Goal: Information Seeking & Learning: Learn about a topic

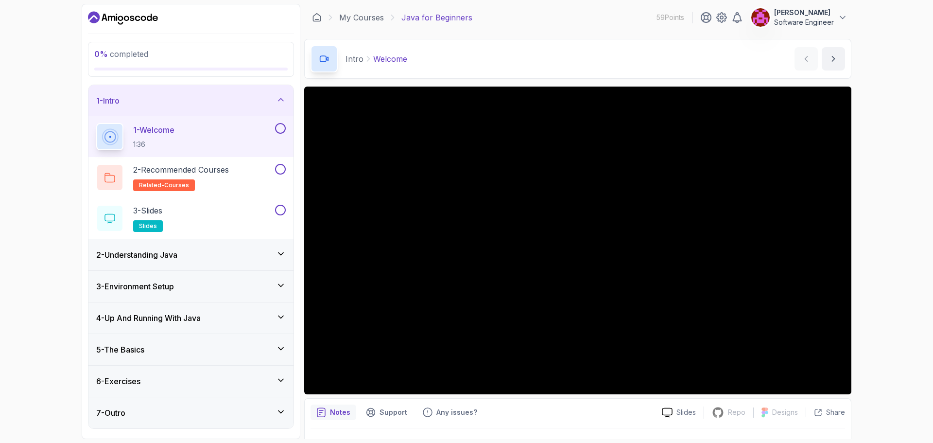
click at [867, 179] on div "0 % completed 1 - Intro 1 - Welcome 1:36 2 - Recommended Courses related-course…" at bounding box center [466, 221] width 933 height 443
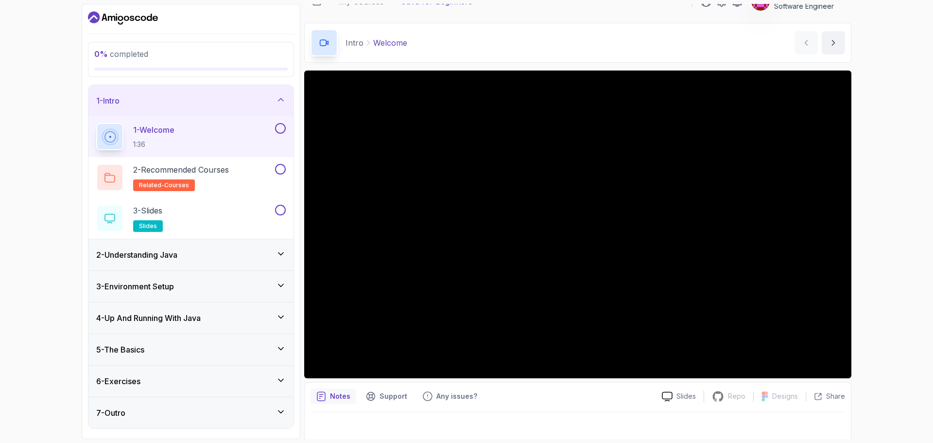
scroll to position [23, 0]
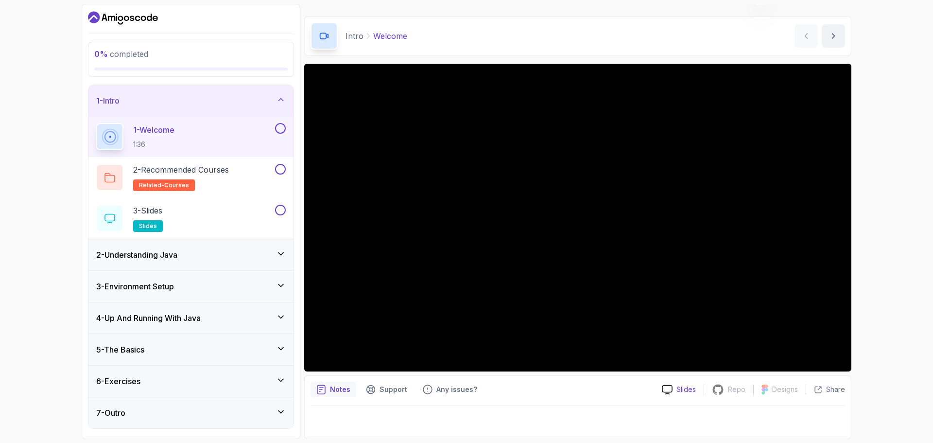
click at [676, 391] on div "Slides" at bounding box center [679, 389] width 50 height 10
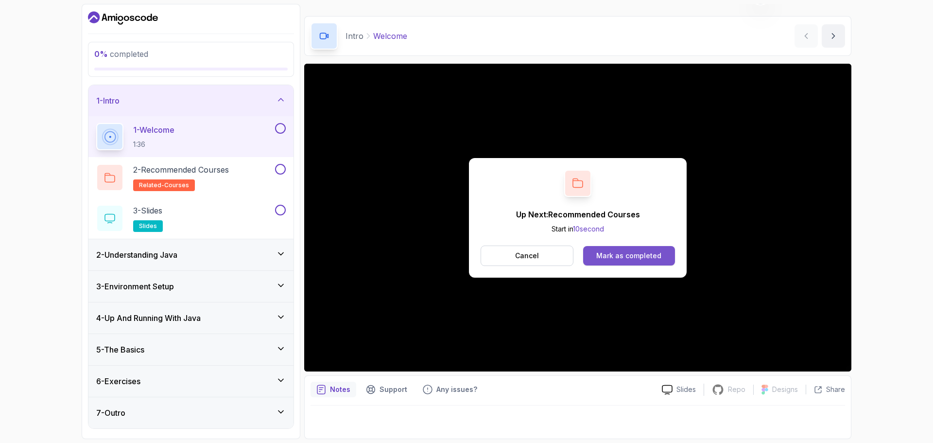
click at [626, 248] on button "Mark as completed" at bounding box center [629, 255] width 92 height 19
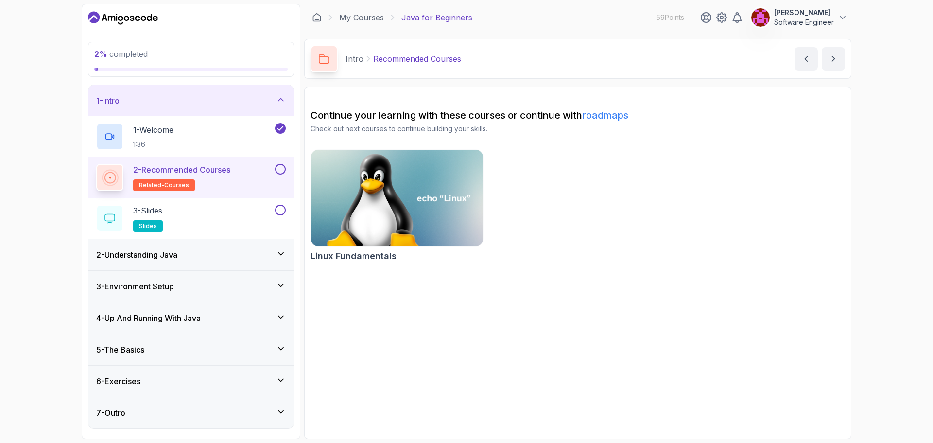
click at [283, 167] on button at bounding box center [280, 169] width 11 height 11
click at [223, 215] on div "3 - Slides slides" at bounding box center [184, 218] width 177 height 27
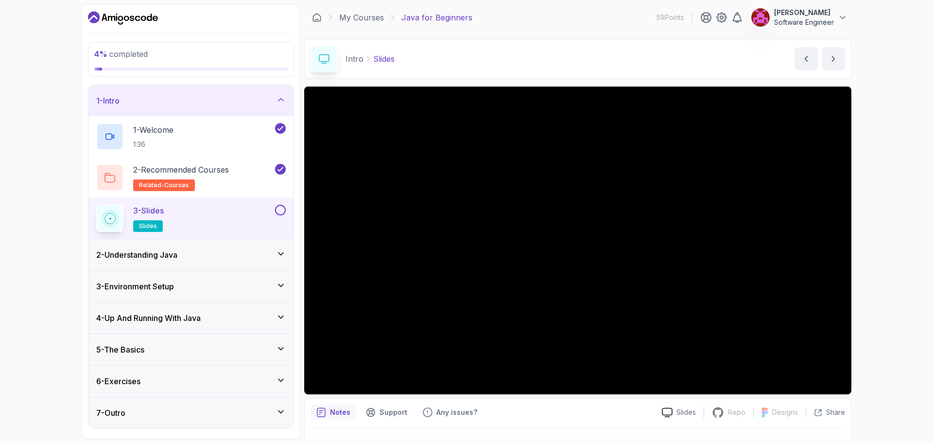
scroll to position [23, 0]
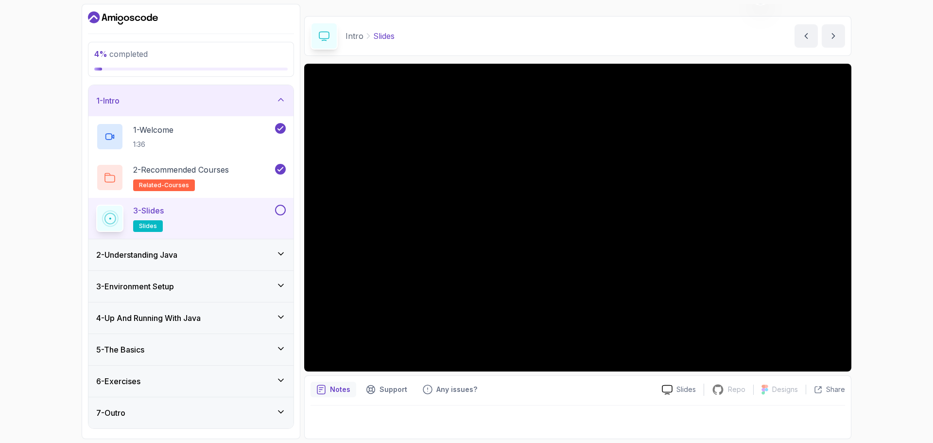
click at [277, 211] on button at bounding box center [280, 210] width 11 height 11
click at [267, 251] on div "2 - Understanding Java" at bounding box center [191, 255] width 190 height 12
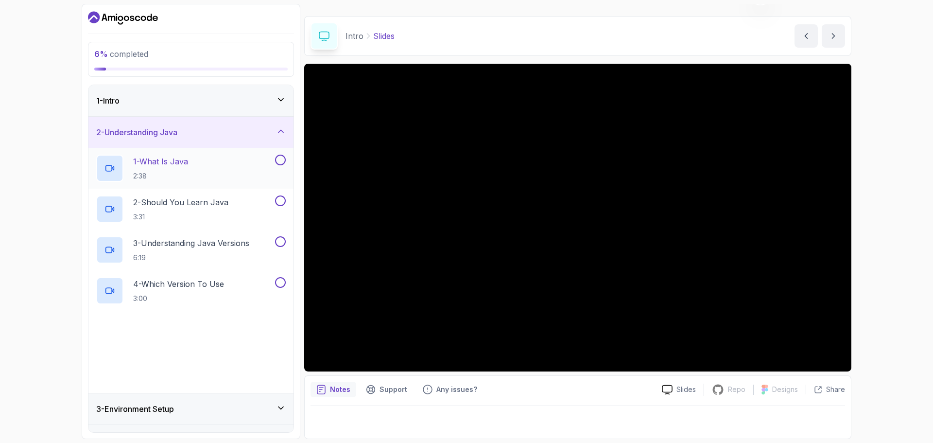
click at [188, 165] on p "1 - What Is Java" at bounding box center [160, 161] width 55 height 12
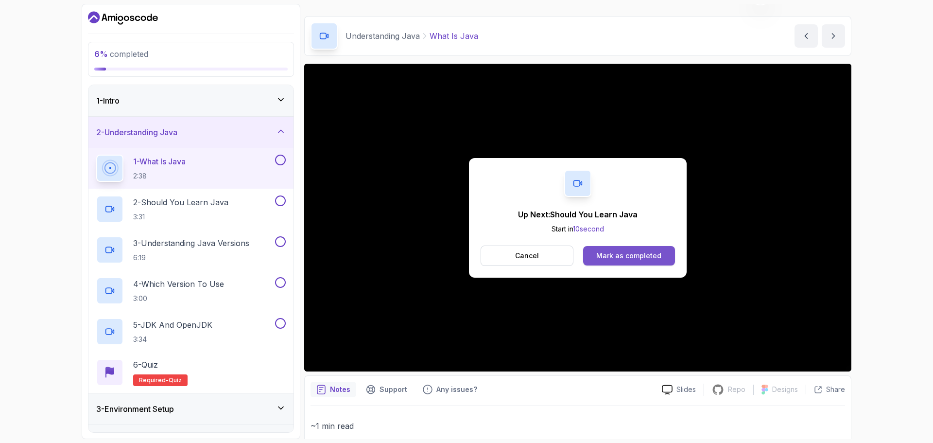
click at [644, 251] on div "Mark as completed" at bounding box center [628, 256] width 65 height 10
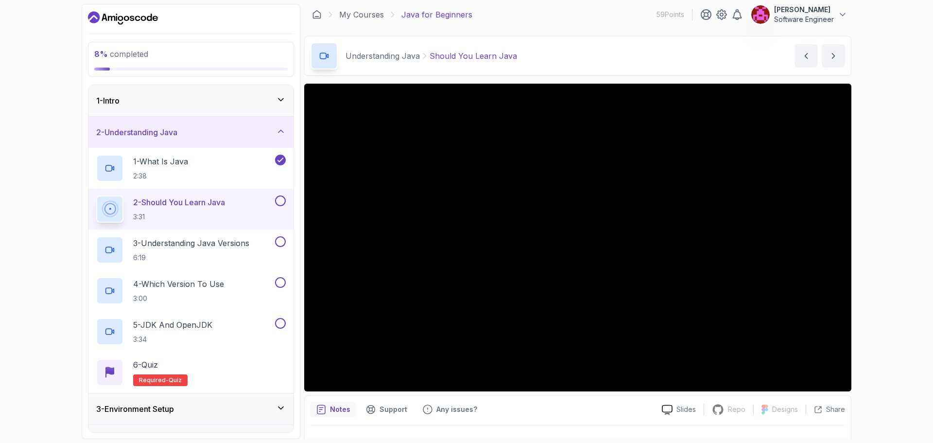
scroll to position [23, 0]
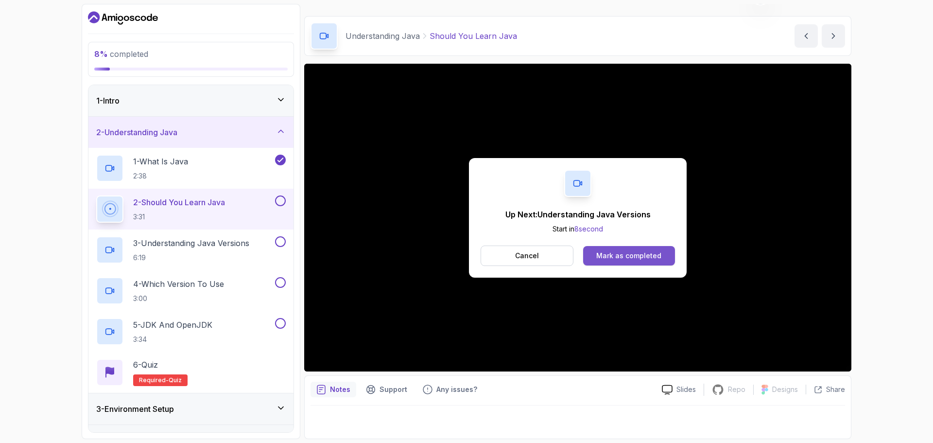
click at [646, 258] on div "Mark as completed" at bounding box center [628, 256] width 65 height 10
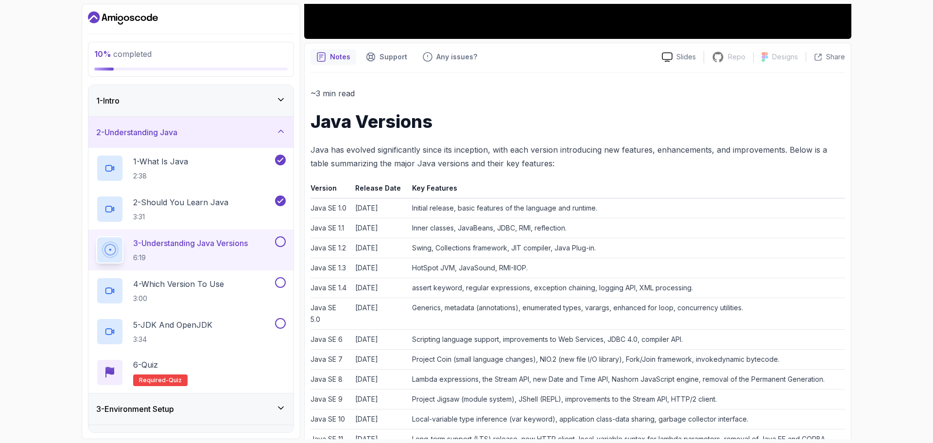
scroll to position [363, 0]
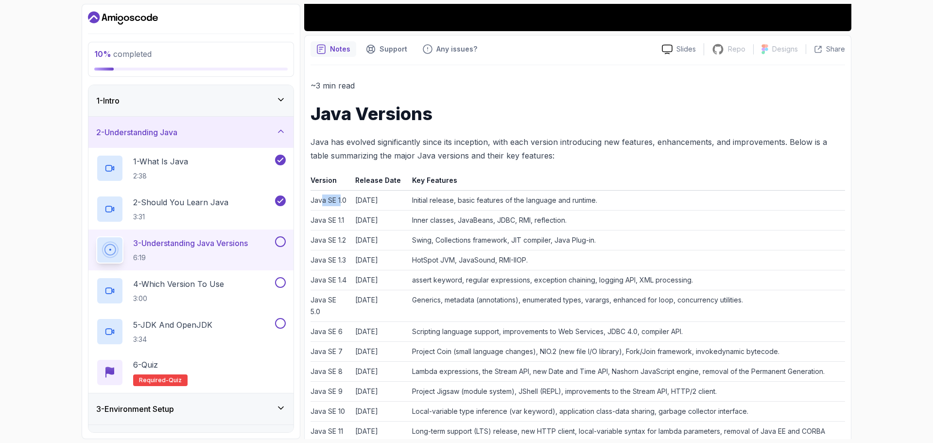
drag, startPoint x: 323, startPoint y: 199, endPoint x: 342, endPoint y: 199, distance: 18.5
click at [342, 199] on td "Java SE 1.0" at bounding box center [330, 200] width 41 height 20
drag, startPoint x: 336, startPoint y: 218, endPoint x: 341, endPoint y: 221, distance: 5.4
click at [341, 221] on td "Java SE 1.1" at bounding box center [330, 220] width 41 height 20
drag, startPoint x: 343, startPoint y: 234, endPoint x: 349, endPoint y: 238, distance: 7.6
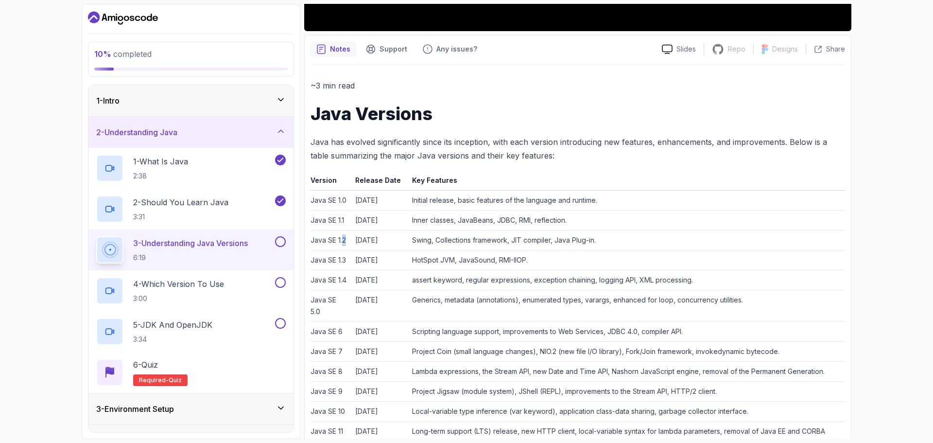
click at [349, 238] on td "Java SE 1.2" at bounding box center [330, 240] width 41 height 20
drag, startPoint x: 349, startPoint y: 256, endPoint x: 356, endPoint y: 258, distance: 7.4
click at [356, 258] on tr "Java SE 1.[DATE] HotSpot JVM, JavaSound, RMI-IIOP." at bounding box center [577, 260] width 534 height 20
click at [343, 282] on td "Java SE 1.4" at bounding box center [330, 280] width 41 height 20
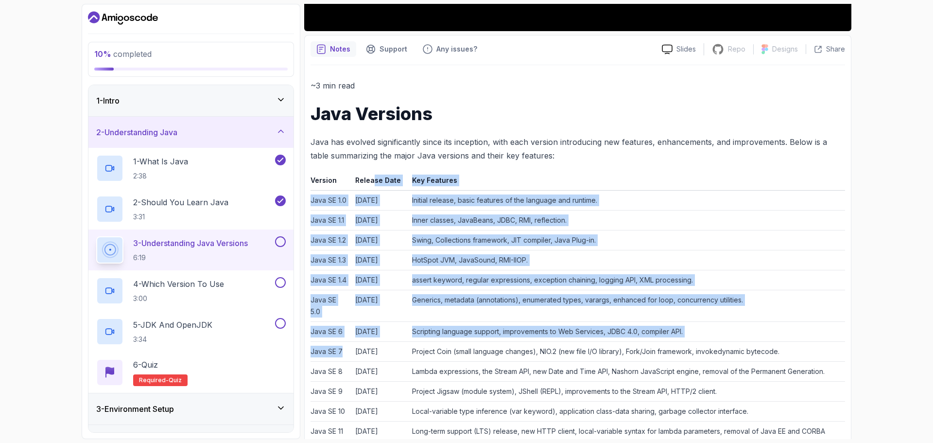
drag, startPoint x: 347, startPoint y: 350, endPoint x: 374, endPoint y: 177, distance: 174.5
click at [400, 247] on td "[DATE]" at bounding box center [379, 240] width 57 height 20
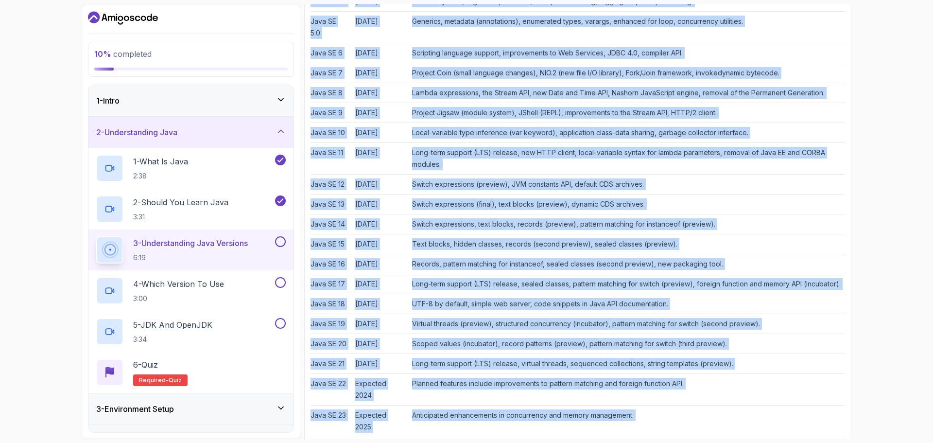
scroll to position [761, 0]
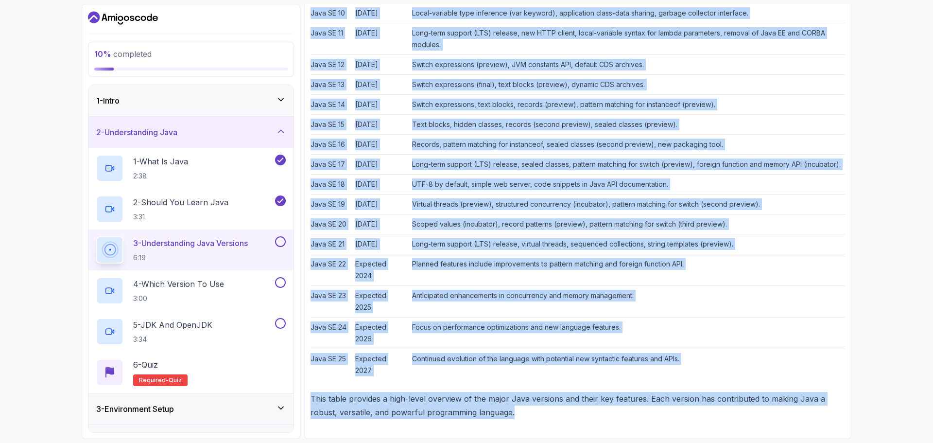
drag, startPoint x: 312, startPoint y: 253, endPoint x: 784, endPoint y: 435, distance: 505.3
click at [784, 435] on div "Notes Support Any issues? Slides Repo Repository not available Designs Design n…" at bounding box center [577, 38] width 547 height 802
copy div "Java Versions Java has evolved significantly since its inception, with each ver…"
click at [748, 234] on td "Scoped values (incubator), record patterns (preview), pattern matching for swit…" at bounding box center [626, 224] width 437 height 20
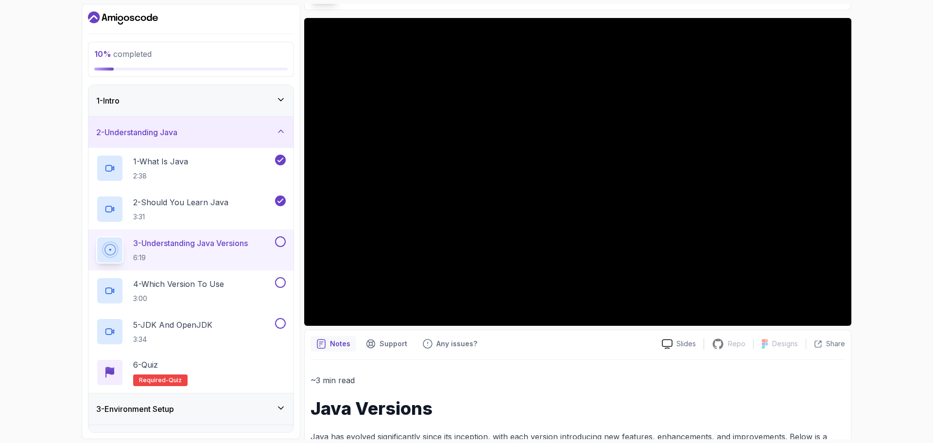
scroll to position [0, 0]
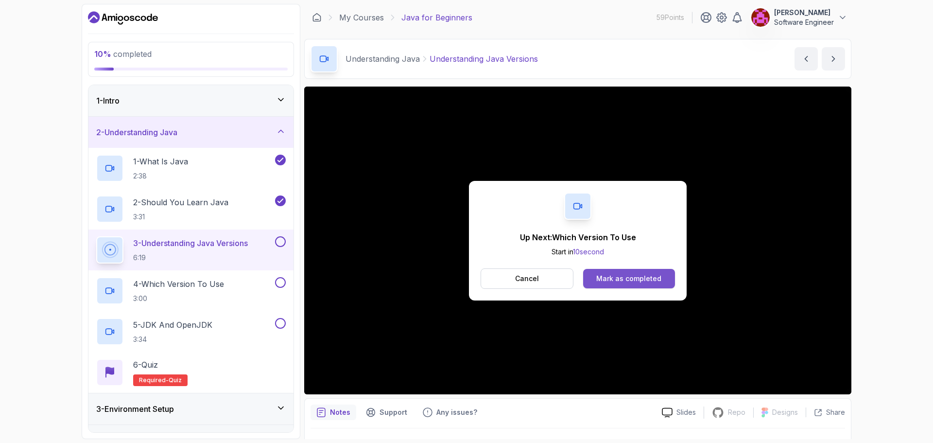
click at [636, 284] on button "Mark as completed" at bounding box center [629, 278] width 92 height 19
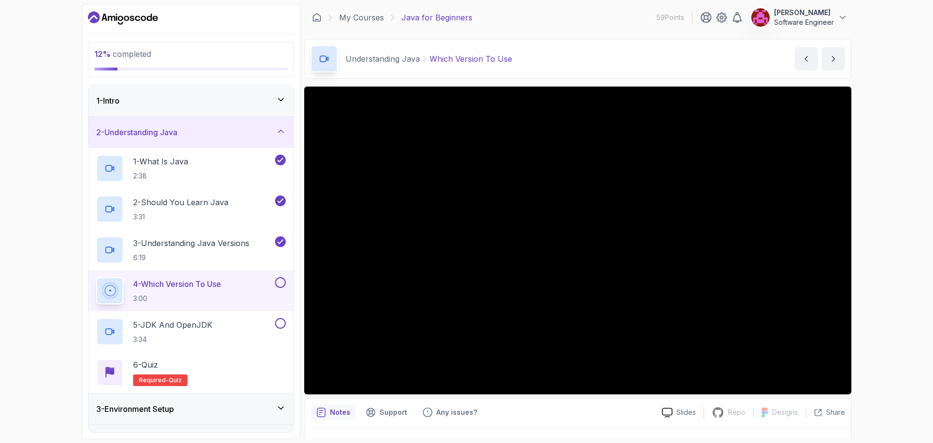
click at [892, 165] on div "12 % completed 1 - Intro 2 - Understanding Java 1 - What Is Java 2:38 2 - Shoul…" at bounding box center [466, 221] width 933 height 443
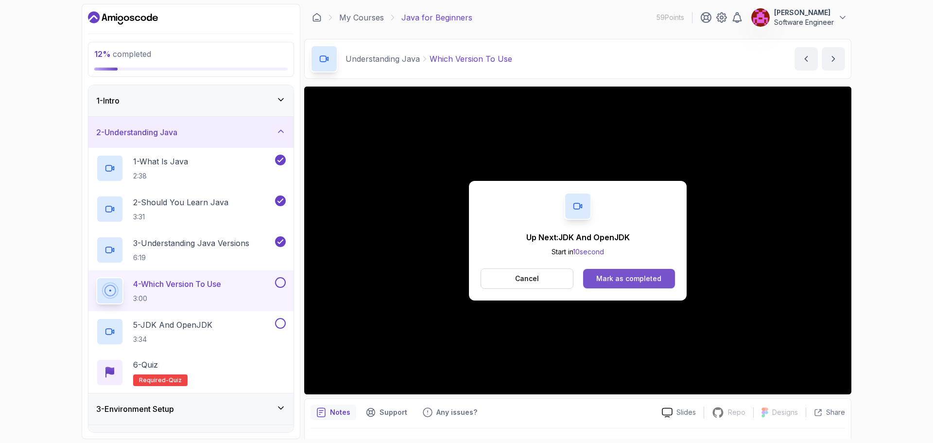
click at [640, 279] on div "Mark as completed" at bounding box center [628, 279] width 65 height 10
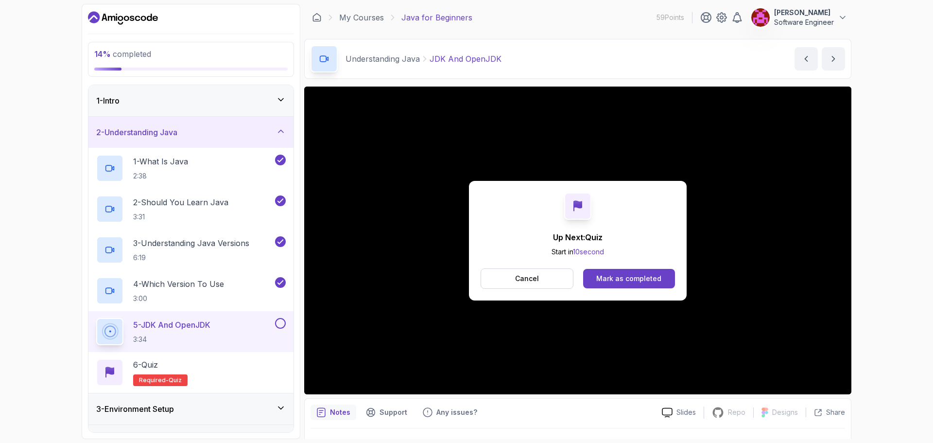
click at [608, 266] on div "Up Next: Quiz Start in 10 second Cancel Mark as completed" at bounding box center [578, 241] width 218 height 120
click at [615, 276] on div "Mark as completed" at bounding box center [628, 279] width 65 height 10
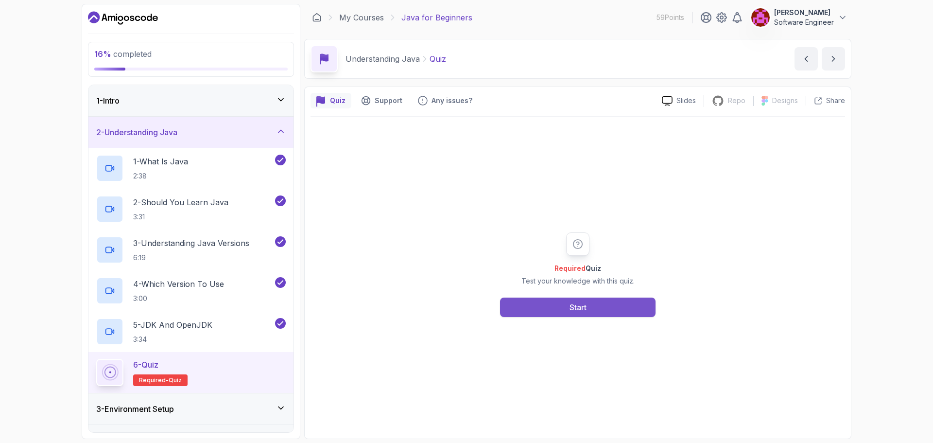
click at [559, 303] on button "Start" at bounding box center [577, 306] width 155 height 19
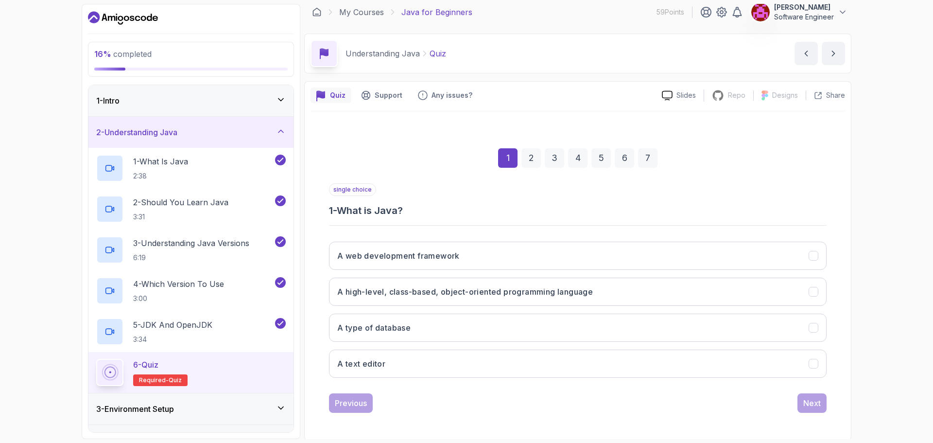
scroll to position [7, 0]
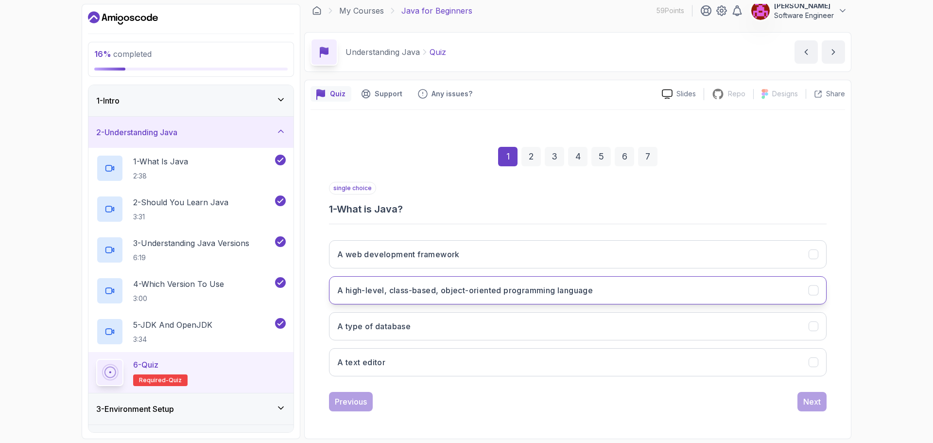
click at [562, 296] on button "A high-level, class-based, object-oriented programming language" at bounding box center [578, 290] width 498 height 28
click at [809, 400] on div "Next" at bounding box center [811, 402] width 17 height 12
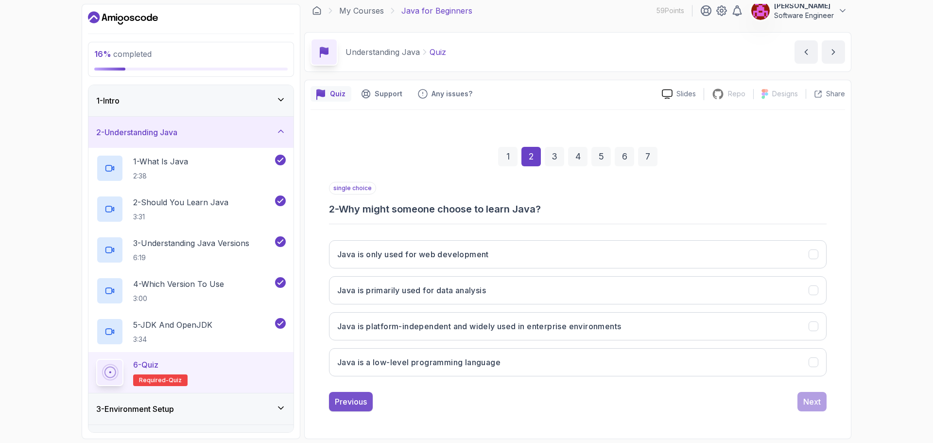
click at [351, 405] on div "Previous" at bounding box center [351, 402] width 32 height 12
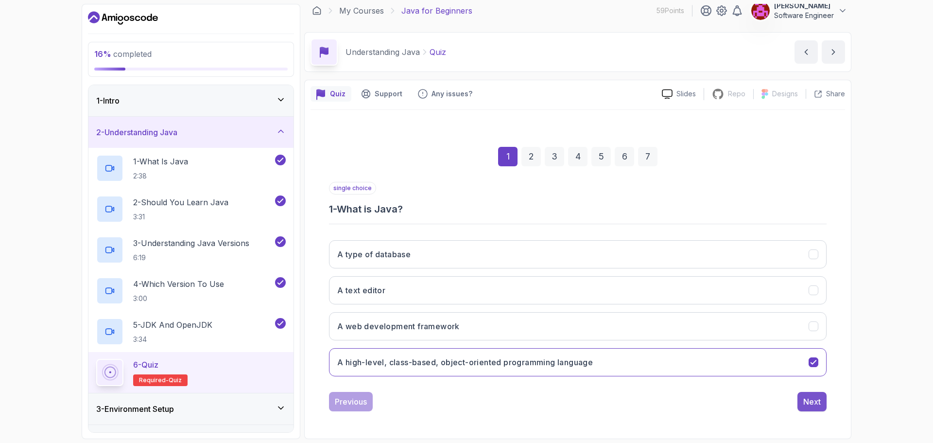
click at [804, 400] on div "Next" at bounding box center [811, 402] width 17 height 12
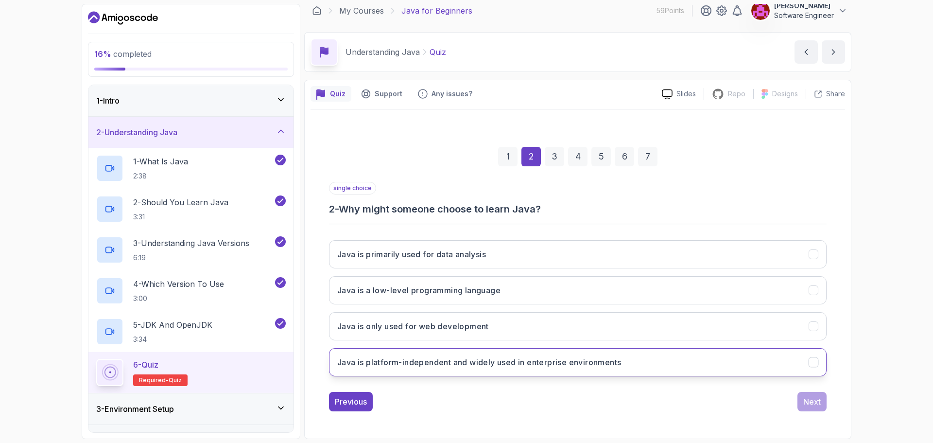
click at [563, 364] on h3 "Java is platform-independent and widely used in enterprise environments" at bounding box center [479, 362] width 284 height 12
click at [806, 404] on div "Next" at bounding box center [811, 402] width 17 height 12
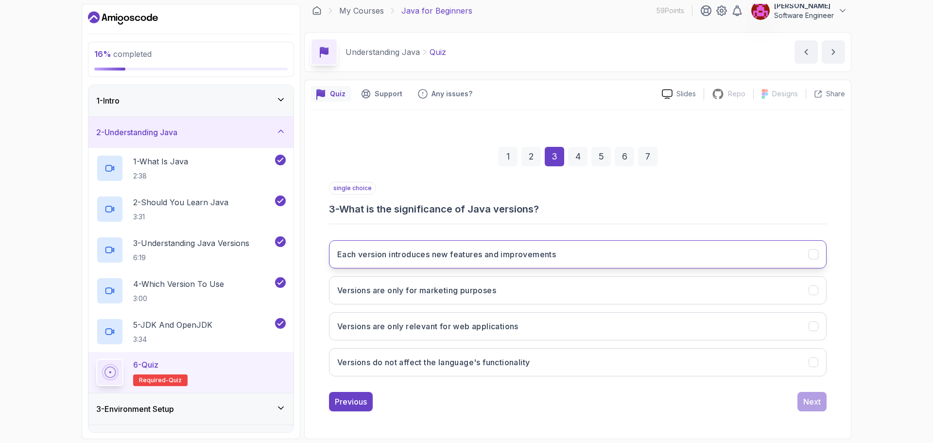
click at [586, 266] on button "Each version introduces new features and improvements" at bounding box center [578, 254] width 498 height 28
click at [808, 403] on div "Next" at bounding box center [811, 402] width 17 height 12
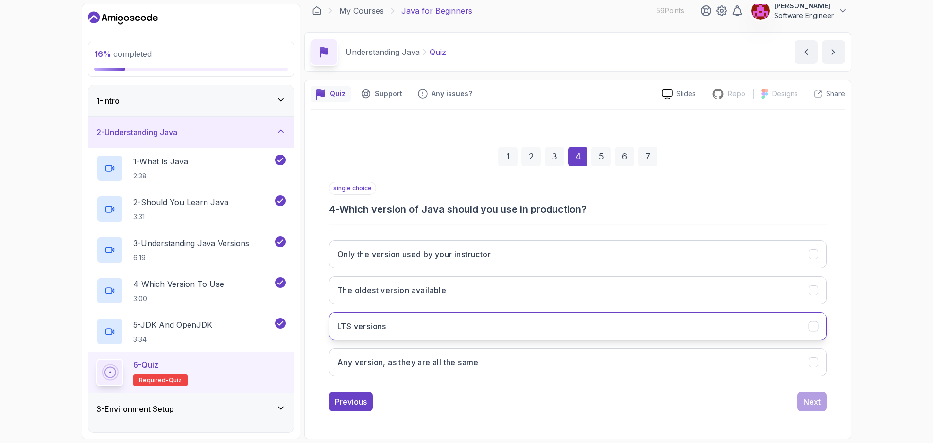
click at [419, 319] on button "LTS versions" at bounding box center [578, 326] width 498 height 28
click at [795, 397] on div "Previous Next" at bounding box center [578, 401] width 498 height 19
drag, startPoint x: 839, startPoint y: 410, endPoint x: 822, endPoint y: 407, distance: 17.7
click at [838, 410] on div "1 2 3 4 5 6 7 single choice 4 - Which version of Java should you use in product…" at bounding box center [577, 270] width 534 height 295
click at [822, 407] on button "Next" at bounding box center [811, 401] width 29 height 19
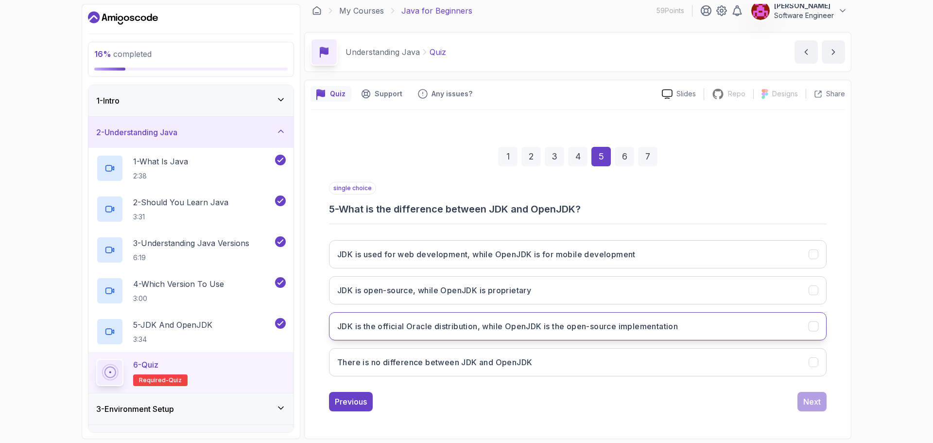
click at [607, 330] on h3 "JDK is the official Oracle distribution, while OpenJDK is the open-source imple…" at bounding box center [507, 326] width 341 height 12
click at [807, 403] on div "Next" at bounding box center [811, 402] width 17 height 12
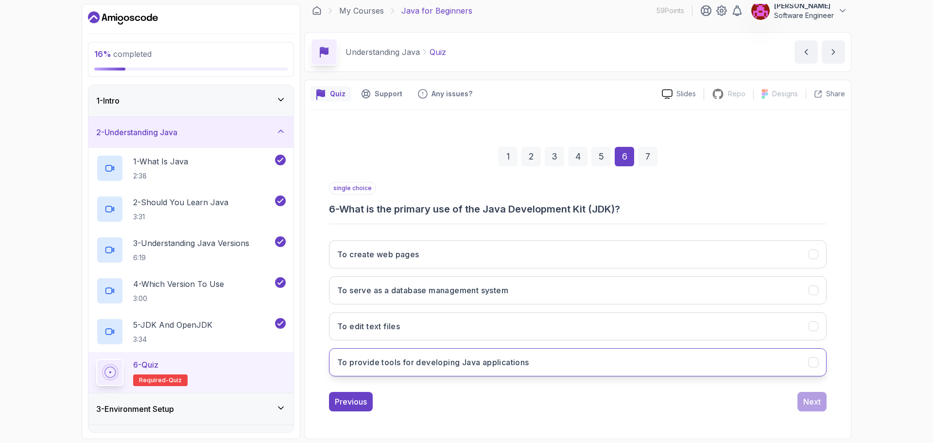
click at [569, 365] on button "To provide tools for developing Java applications" at bounding box center [578, 362] width 498 height 28
click at [811, 401] on div "Next" at bounding box center [811, 402] width 17 height 12
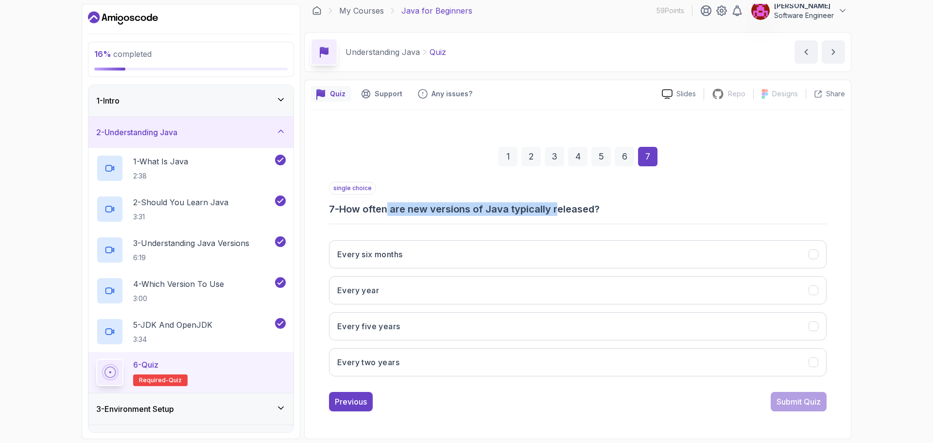
drag, startPoint x: 560, startPoint y: 209, endPoint x: 390, endPoint y: 205, distance: 170.1
click at [390, 205] on h3 "7 - How often are new versions of Java typically released?" at bounding box center [578, 209] width 498 height 14
click at [402, 255] on h3 "Every six months" at bounding box center [369, 254] width 65 height 12
click at [791, 398] on div "Submit Quiz" at bounding box center [798, 402] width 44 height 12
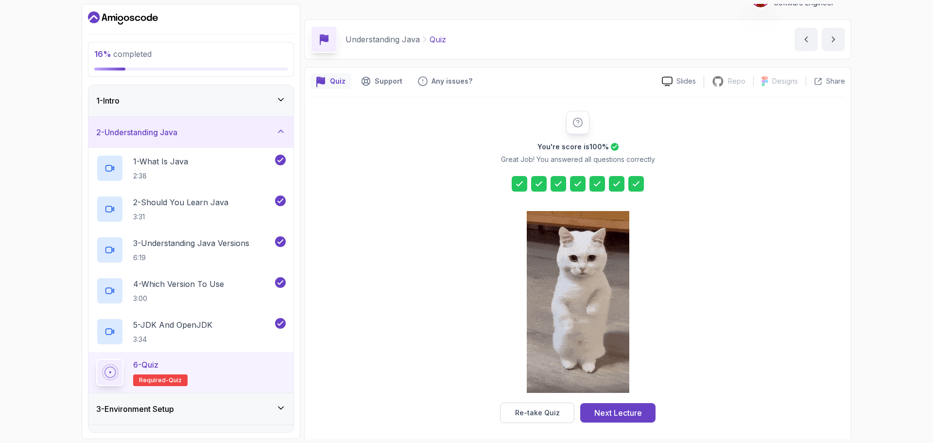
scroll to position [23, 0]
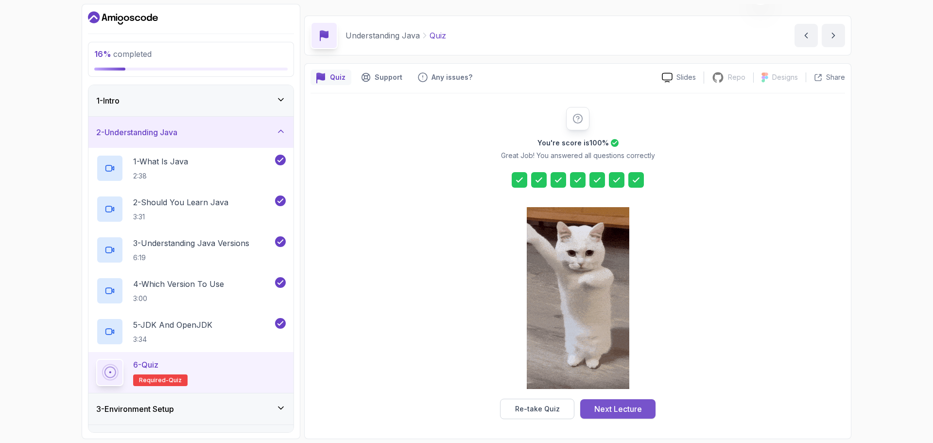
click at [622, 406] on div "Next Lecture" at bounding box center [618, 409] width 48 height 12
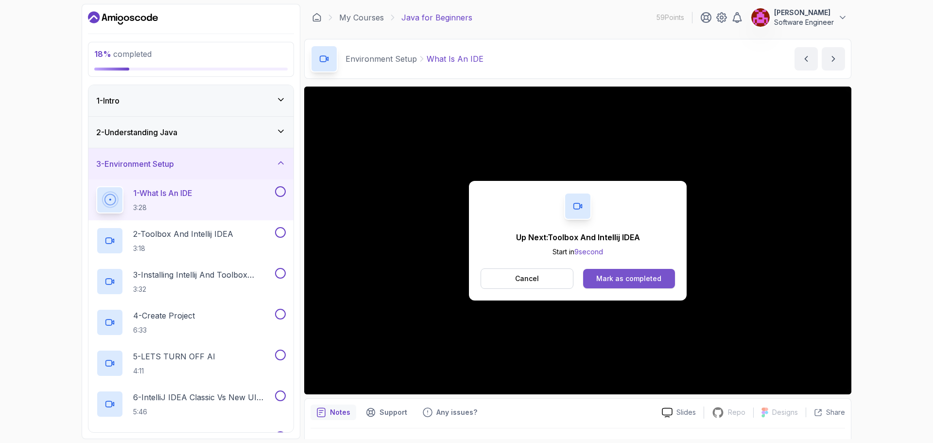
click at [613, 276] on div "Mark as completed" at bounding box center [628, 279] width 65 height 10
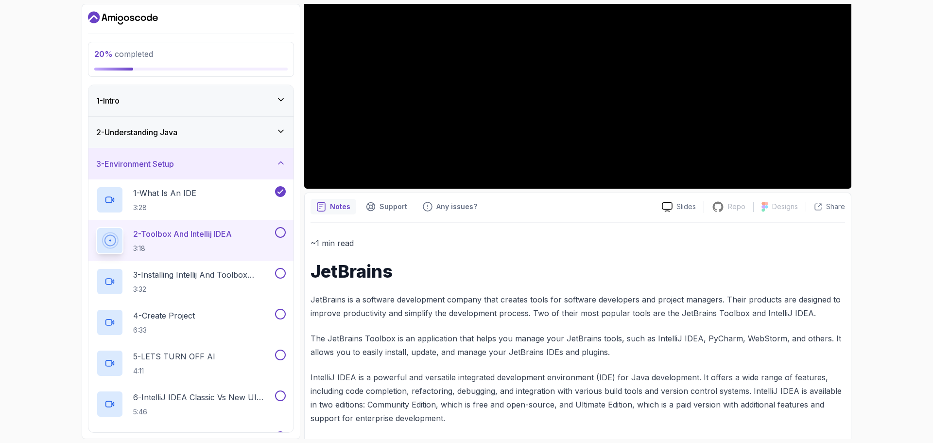
scroll to position [303, 0]
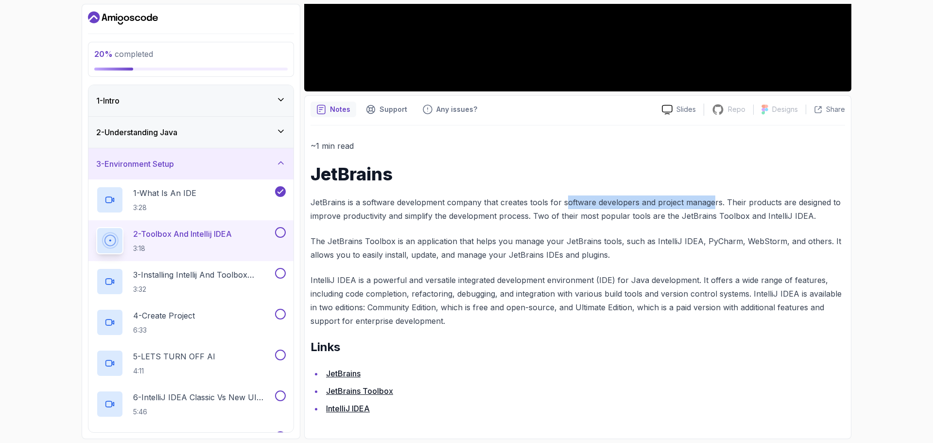
drag, startPoint x: 567, startPoint y: 204, endPoint x: 711, endPoint y: 193, distance: 144.2
click at [711, 193] on div "~1 min read JetBrains JetBrains is a software development company that creates …" at bounding box center [577, 277] width 534 height 276
drag, startPoint x: 395, startPoint y: 238, endPoint x: 451, endPoint y: 235, distance: 56.0
click at [451, 235] on p "The JetBrains Toolbox is an application that helps you manage your JetBrains to…" at bounding box center [577, 247] width 534 height 27
drag, startPoint x: 484, startPoint y: 236, endPoint x: 611, endPoint y: 238, distance: 126.8
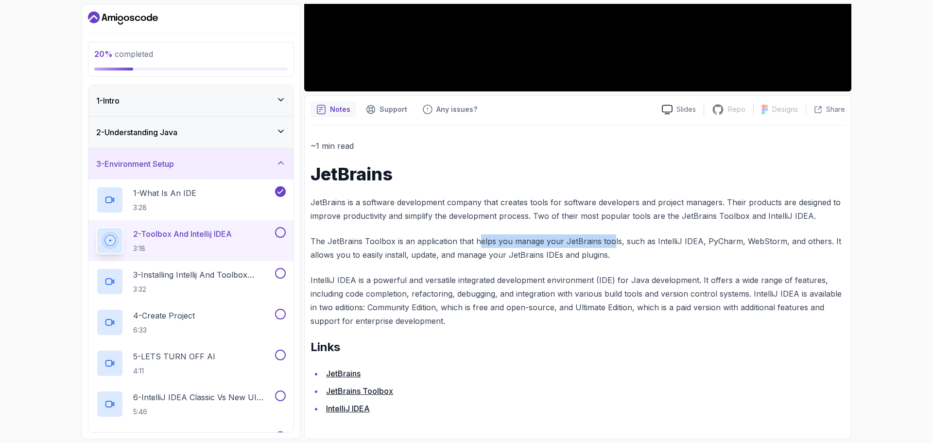
click at [610, 238] on p "The JetBrains Toolbox is an application that helps you manage your JetBrains to…" at bounding box center [577, 247] width 534 height 27
drag, startPoint x: 626, startPoint y: 238, endPoint x: 700, endPoint y: 241, distance: 73.9
click at [690, 240] on p "The JetBrains Toolbox is an application that helps you manage your JetBrains to…" at bounding box center [577, 247] width 534 height 27
drag, startPoint x: 709, startPoint y: 241, endPoint x: 731, endPoint y: 241, distance: 21.9
click at [731, 241] on p "The JetBrains Toolbox is an application that helps you manage your JetBrains to…" at bounding box center [577, 247] width 534 height 27
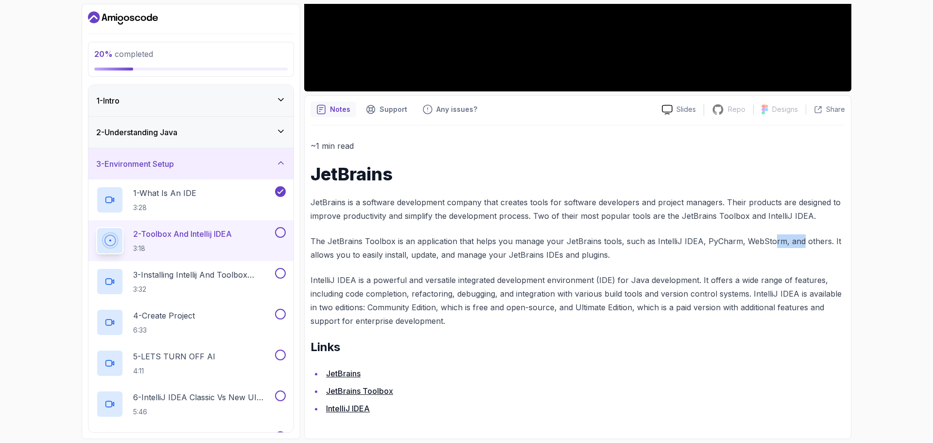
drag, startPoint x: 775, startPoint y: 240, endPoint x: 822, endPoint y: 241, distance: 47.1
click at [799, 242] on p "The JetBrains Toolbox is an application that helps you manage your JetBrains to…" at bounding box center [577, 247] width 534 height 27
click at [822, 241] on p "The JetBrains Toolbox is an application that helps you manage your JetBrains to…" at bounding box center [577, 247] width 534 height 27
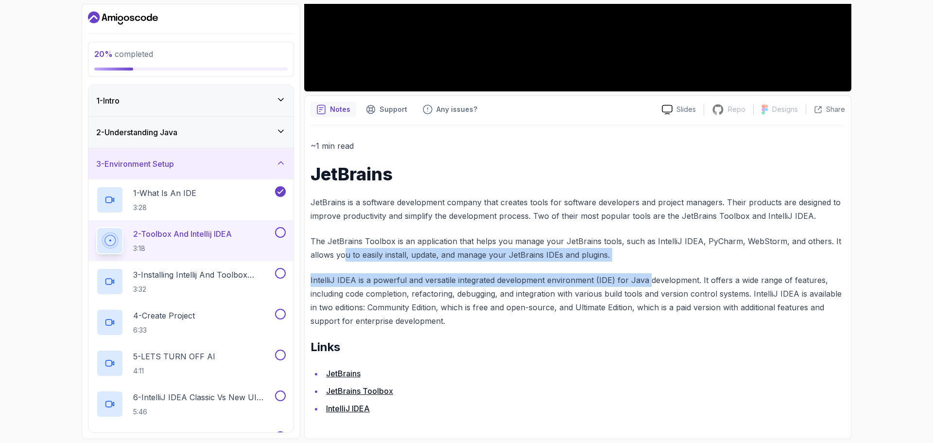
drag, startPoint x: 344, startPoint y: 249, endPoint x: 643, endPoint y: 263, distance: 300.1
click at [643, 263] on div "~1 min read JetBrains JetBrains is a software development company that creates …" at bounding box center [577, 277] width 534 height 276
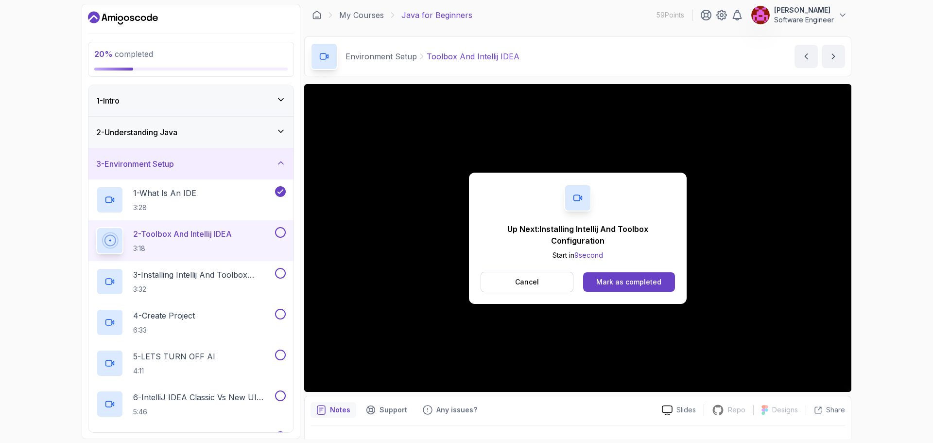
scroll to position [0, 0]
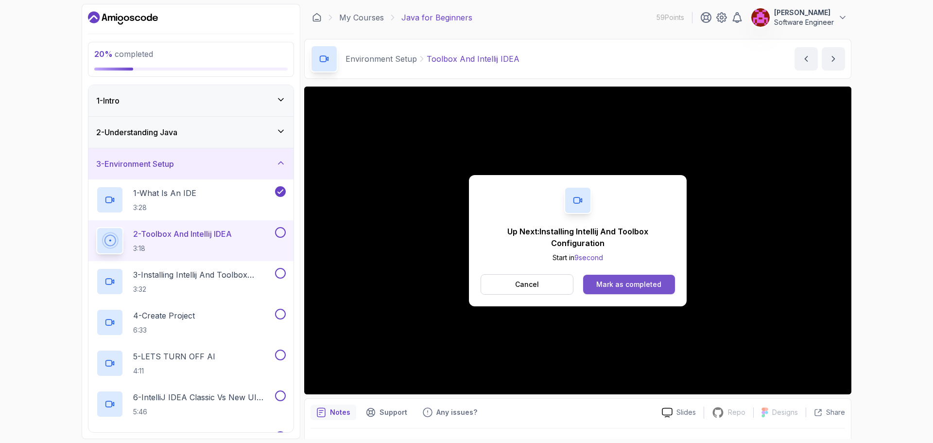
click at [596, 283] on button "Mark as completed" at bounding box center [629, 284] width 92 height 19
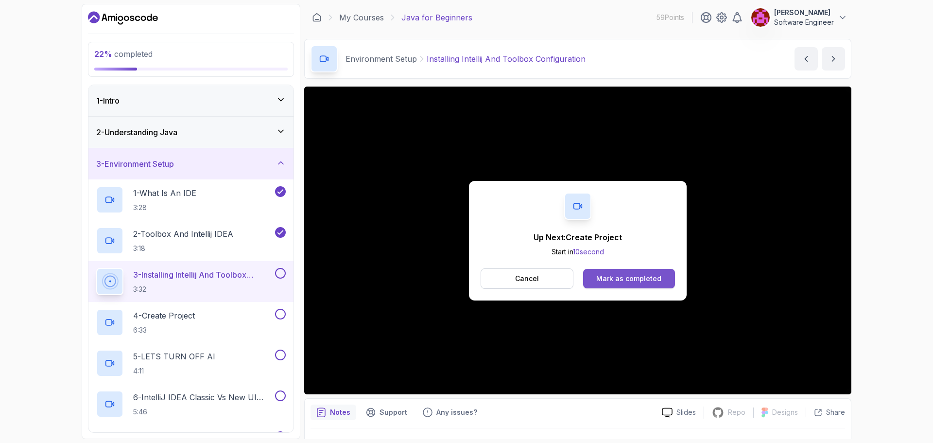
click at [639, 280] on div "Mark as completed" at bounding box center [628, 279] width 65 height 10
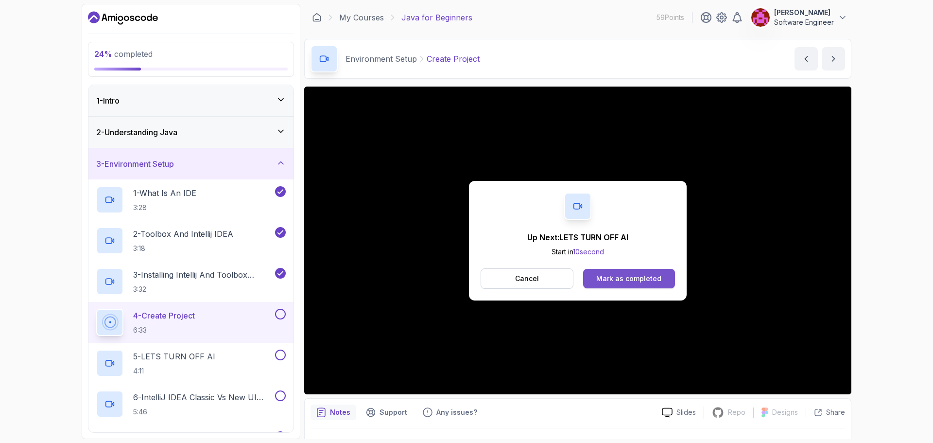
click at [631, 281] on div "Mark as completed" at bounding box center [628, 279] width 65 height 10
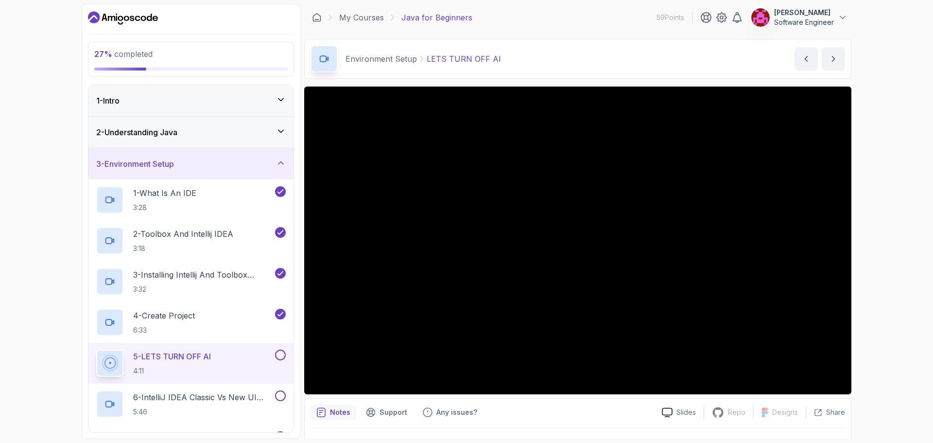
drag, startPoint x: 44, startPoint y: 59, endPoint x: 344, endPoint y: 20, distance: 302.8
click at [44, 59] on div "27 % completed 1 - Intro 2 - Understanding Java 3 - Environment Setup 1 - What …" at bounding box center [466, 221] width 933 height 443
drag, startPoint x: 508, startPoint y: 53, endPoint x: 460, endPoint y: 54, distance: 48.1
click at [460, 54] on div "Environment Setup LETS TURN OFF AI LETS TURN OFF AI by [PERSON_NAME]" at bounding box center [577, 59] width 547 height 40
drag, startPoint x: 442, startPoint y: 59, endPoint x: 490, endPoint y: 63, distance: 48.7
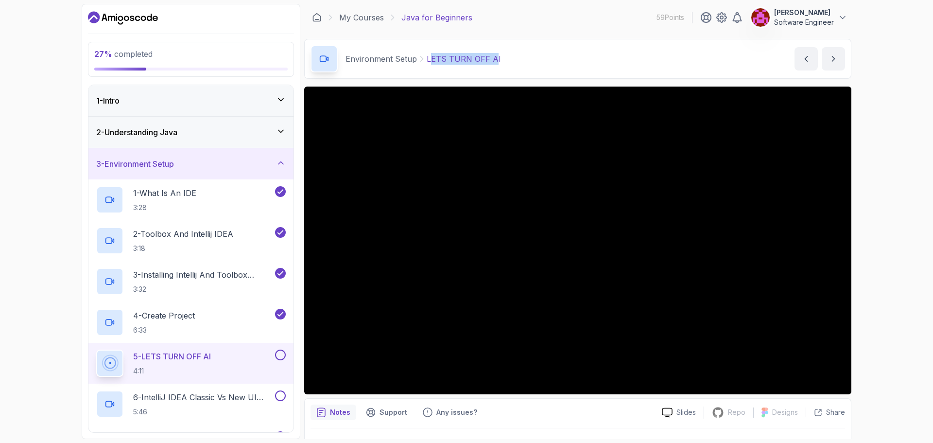
click at [490, 63] on p "LETS TURN OFF AI" at bounding box center [464, 59] width 74 height 12
click at [551, 57] on div "Environment Setup LETS TURN OFF AI LETS TURN OFF AI by [PERSON_NAME]" at bounding box center [577, 59] width 547 height 40
drag, startPoint x: 429, startPoint y: 59, endPoint x: 493, endPoint y: 61, distance: 64.7
click at [493, 61] on p "LETS TURN OFF AI" at bounding box center [464, 59] width 74 height 12
click at [516, 57] on div "Environment Setup LETS TURN OFF AI LETS TURN OFF AI by [PERSON_NAME]" at bounding box center [577, 59] width 547 height 40
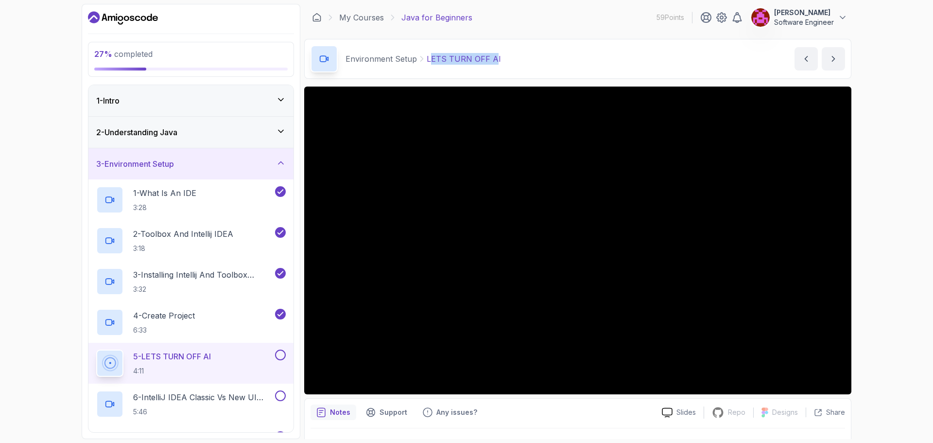
drag, startPoint x: 427, startPoint y: 57, endPoint x: 499, endPoint y: 56, distance: 71.9
click at [492, 52] on div "Environment Setup LETS TURN OFF AI" at bounding box center [405, 58] width 190 height 27
click at [508, 59] on div "Environment Setup LETS TURN OFF AI LETS TURN OFF AI by [PERSON_NAME]" at bounding box center [577, 59] width 547 height 40
drag, startPoint x: 427, startPoint y: 60, endPoint x: 477, endPoint y: 57, distance: 50.1
click at [472, 57] on p "LETS TURN OFF AI" at bounding box center [464, 59] width 74 height 12
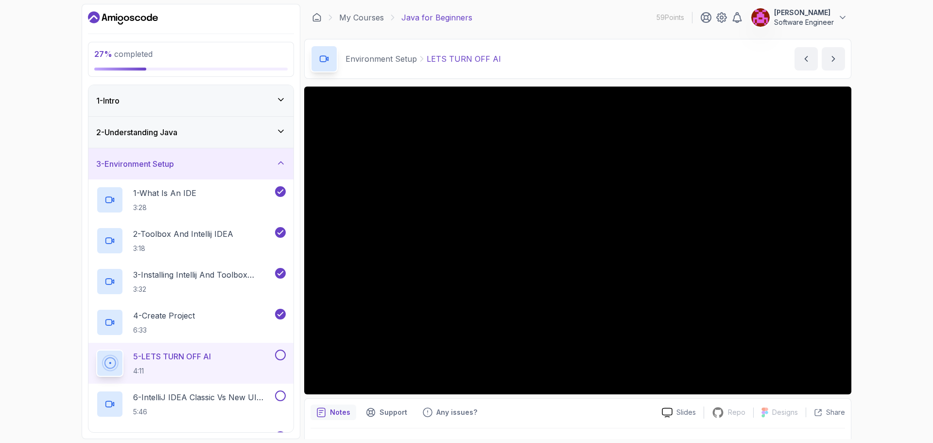
click at [512, 66] on div "Environment Setup LETS TURN OFF AI LETS TURN OFF AI by [PERSON_NAME]" at bounding box center [577, 59] width 547 height 40
drag, startPoint x: 118, startPoint y: 54, endPoint x: 149, endPoint y: 54, distance: 31.1
click at [149, 54] on span "27 % completed" at bounding box center [123, 54] width 58 height 10
click at [177, 47] on div "27 % completed" at bounding box center [191, 59] width 206 height 35
click at [431, 58] on p "LETS TURN OFF AI" at bounding box center [464, 59] width 74 height 12
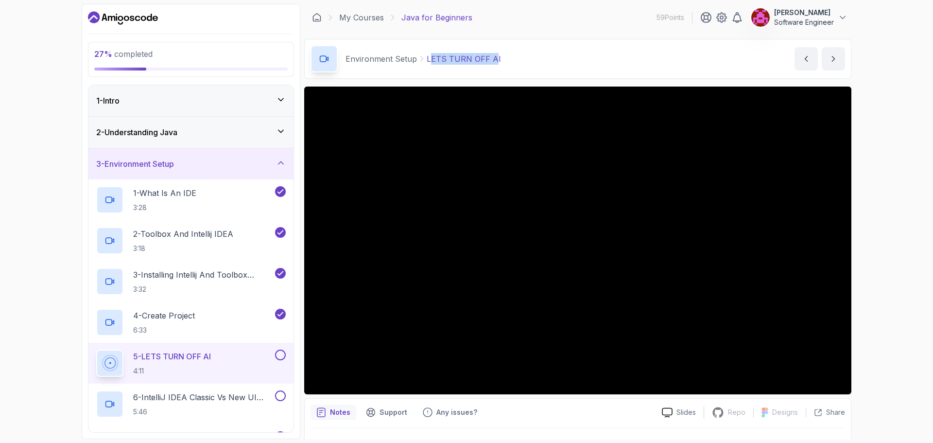
drag, startPoint x: 430, startPoint y: 56, endPoint x: 493, endPoint y: 61, distance: 63.4
click at [493, 61] on p "LETS TURN OFF AI" at bounding box center [464, 59] width 74 height 12
click at [499, 57] on div "Environment Setup LETS TURN OFF AI LETS TURN OFF AI by [PERSON_NAME]" at bounding box center [577, 59] width 547 height 40
drag, startPoint x: 490, startPoint y: 59, endPoint x: 428, endPoint y: 55, distance: 62.3
click at [428, 55] on p "LETS TURN OFF AI" at bounding box center [464, 59] width 74 height 12
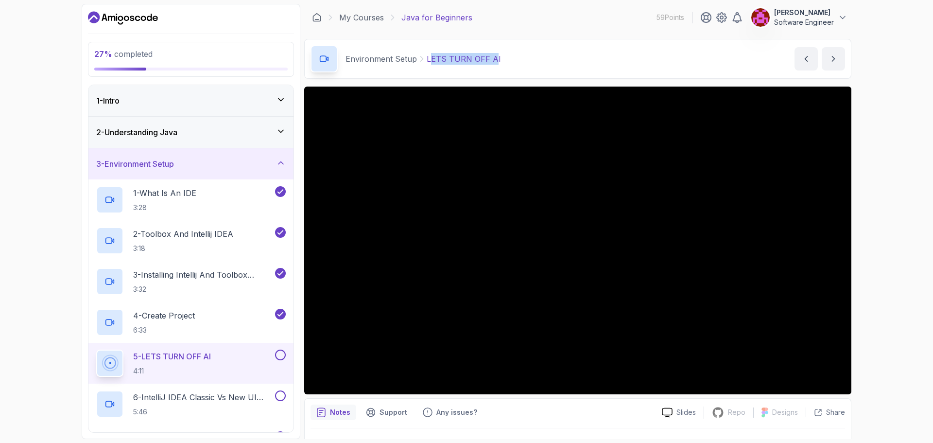
click at [428, 54] on p "LETS TURN OFF AI" at bounding box center [464, 59] width 74 height 12
drag, startPoint x: 429, startPoint y: 59, endPoint x: 493, endPoint y: 61, distance: 63.7
click at [493, 61] on p "LETS TURN OFF AI" at bounding box center [464, 59] width 74 height 12
click at [505, 61] on div "Environment Setup LETS TURN OFF AI LETS TURN OFF AI by [PERSON_NAME]" at bounding box center [577, 59] width 547 height 40
drag, startPoint x: 431, startPoint y: 59, endPoint x: 496, endPoint y: 61, distance: 65.6
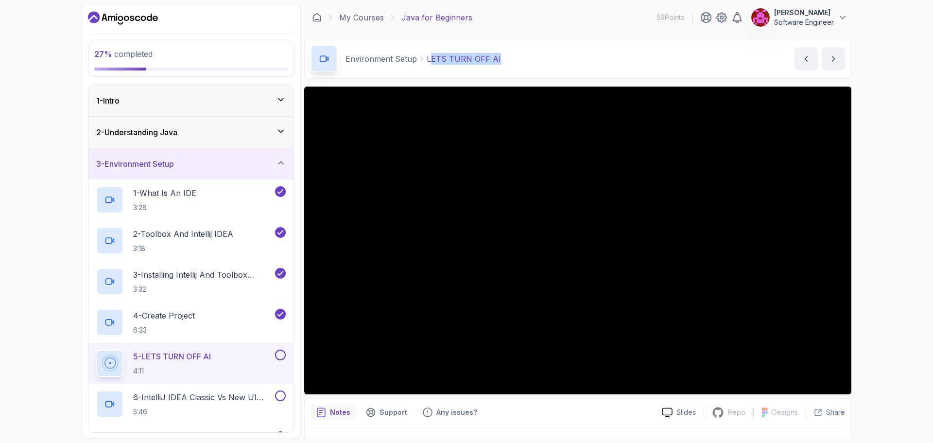
click at [496, 61] on div "Environment Setup LETS TURN OFF AI LETS TURN OFF AI by [PERSON_NAME]" at bounding box center [577, 59] width 547 height 40
click at [501, 57] on div "Environment Setup LETS TURN OFF AI LETS TURN OFF AI by [PERSON_NAME]" at bounding box center [577, 59] width 547 height 40
drag, startPoint x: 492, startPoint y: 57, endPoint x: 428, endPoint y: 58, distance: 64.6
click at [428, 58] on p "LETS TURN OFF AI" at bounding box center [464, 59] width 74 height 12
click at [431, 60] on p "LETS TURN OFF AI" at bounding box center [464, 59] width 74 height 12
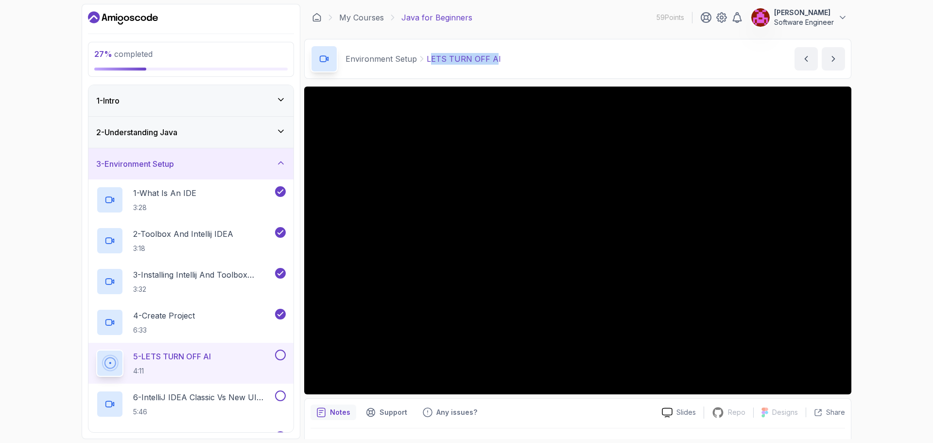
drag, startPoint x: 430, startPoint y: 60, endPoint x: 491, endPoint y: 57, distance: 61.8
click at [491, 57] on p "LETS TURN OFF AI" at bounding box center [464, 59] width 74 height 12
drag, startPoint x: 508, startPoint y: 64, endPoint x: 504, endPoint y: 68, distance: 5.9
click at [508, 67] on div "Environment Setup LETS TURN OFF AI LETS TURN OFF AI by [PERSON_NAME]" at bounding box center [577, 59] width 547 height 40
drag, startPoint x: 426, startPoint y: 57, endPoint x: 537, endPoint y: 61, distance: 110.9
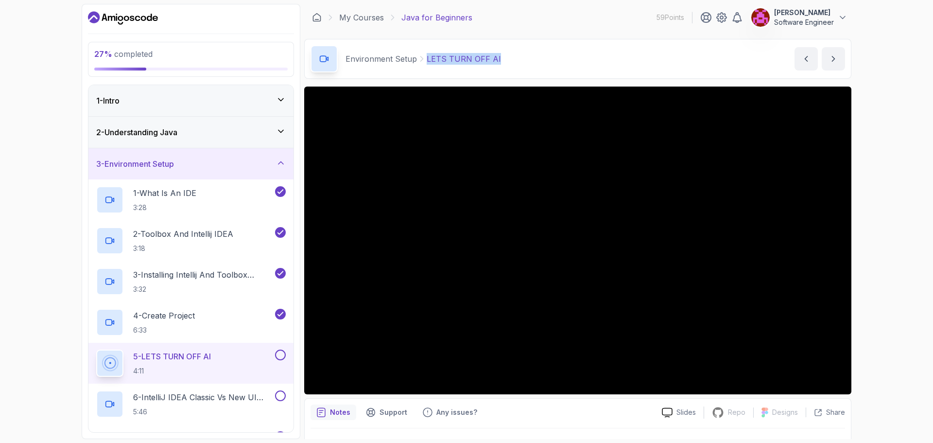
click at [537, 61] on div "Environment Setup LETS TURN OFF AI LETS TURN OFF AI by [PERSON_NAME]" at bounding box center [577, 59] width 547 height 40
click at [538, 61] on div "Environment Setup LETS TURN OFF AI LETS TURN OFF AI by [PERSON_NAME]" at bounding box center [577, 59] width 547 height 40
drag, startPoint x: 430, startPoint y: 58, endPoint x: 490, endPoint y: 57, distance: 60.3
click at [490, 57] on p "LETS TURN OFF AI" at bounding box center [464, 59] width 74 height 12
click at [504, 58] on div "Environment Setup LETS TURN OFF AI LETS TURN OFF AI by [PERSON_NAME]" at bounding box center [577, 59] width 547 height 40
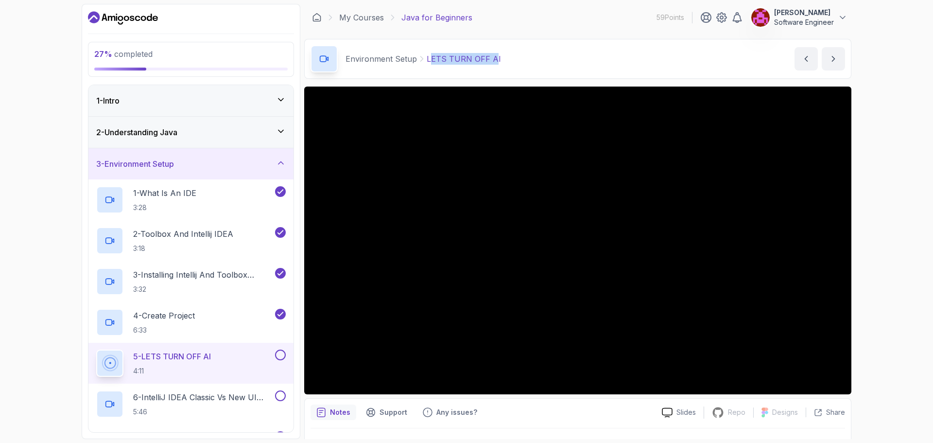
drag, startPoint x: 490, startPoint y: 57, endPoint x: 431, endPoint y: 57, distance: 59.8
click at [431, 57] on p "LETS TURN OFF AI" at bounding box center [464, 59] width 74 height 12
drag, startPoint x: 436, startPoint y: 56, endPoint x: 492, endPoint y: 61, distance: 56.5
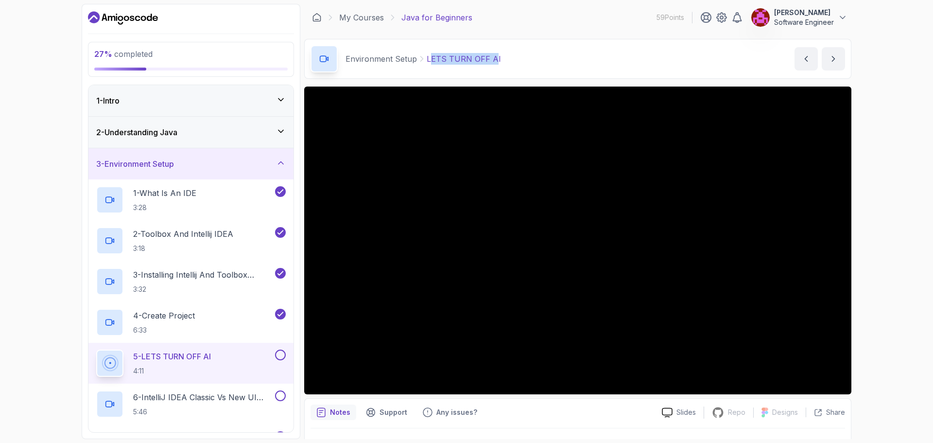
click at [492, 61] on p "LETS TURN OFF AI" at bounding box center [464, 59] width 74 height 12
drag, startPoint x: 491, startPoint y: 58, endPoint x: 431, endPoint y: 63, distance: 60.5
click at [431, 63] on p "LETS TURN OFF AI" at bounding box center [464, 59] width 74 height 12
click at [430, 60] on p "LETS TURN OFF AI" at bounding box center [464, 59] width 74 height 12
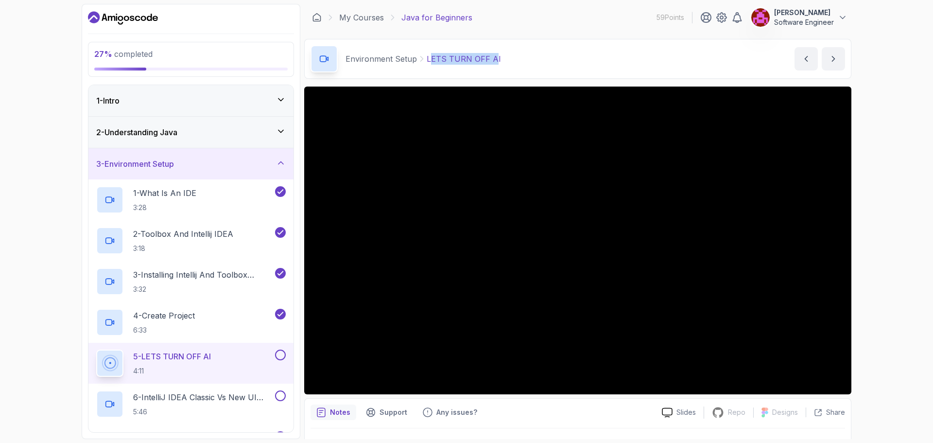
drag, startPoint x: 430, startPoint y: 56, endPoint x: 493, endPoint y: 59, distance: 63.2
click at [493, 59] on p "LETS TURN OFF AI" at bounding box center [464, 59] width 74 height 12
click at [511, 57] on div "Environment Setup LETS TURN OFF AI LETS TURN OFF AI by [PERSON_NAME]" at bounding box center [577, 59] width 547 height 40
drag, startPoint x: 425, startPoint y: 61, endPoint x: 508, endPoint y: 51, distance: 83.3
click at [508, 50] on div "Environment Setup LETS TURN OFF AI LETS TURN OFF AI by [PERSON_NAME]" at bounding box center [577, 59] width 547 height 40
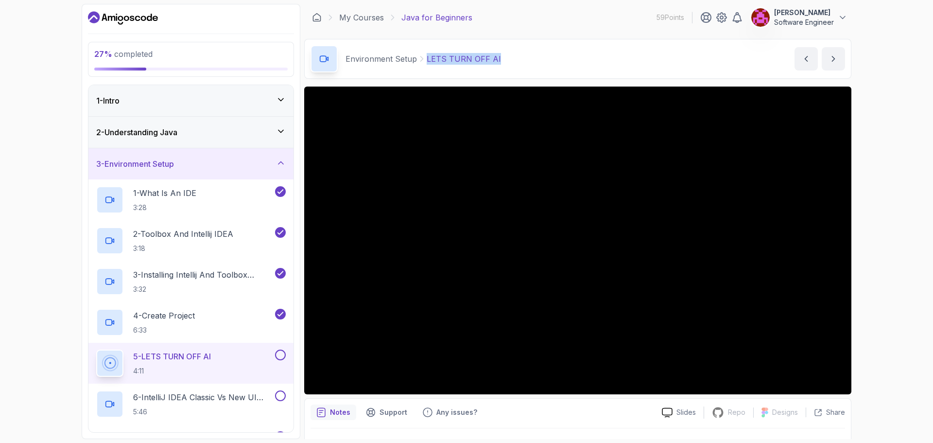
click at [562, 76] on div "Environment Setup LETS TURN OFF AI LETS TURN OFF AI by [PERSON_NAME]" at bounding box center [577, 59] width 547 height 40
drag, startPoint x: 429, startPoint y: 57, endPoint x: 492, endPoint y: 60, distance: 63.2
click at [492, 60] on p "LETS TURN OFF AI" at bounding box center [464, 59] width 74 height 12
drag, startPoint x: 510, startPoint y: 60, endPoint x: 498, endPoint y: 60, distance: 12.2
click at [510, 60] on div "Environment Setup LETS TURN OFF AI LETS TURN OFF AI by [PERSON_NAME]" at bounding box center [577, 59] width 547 height 40
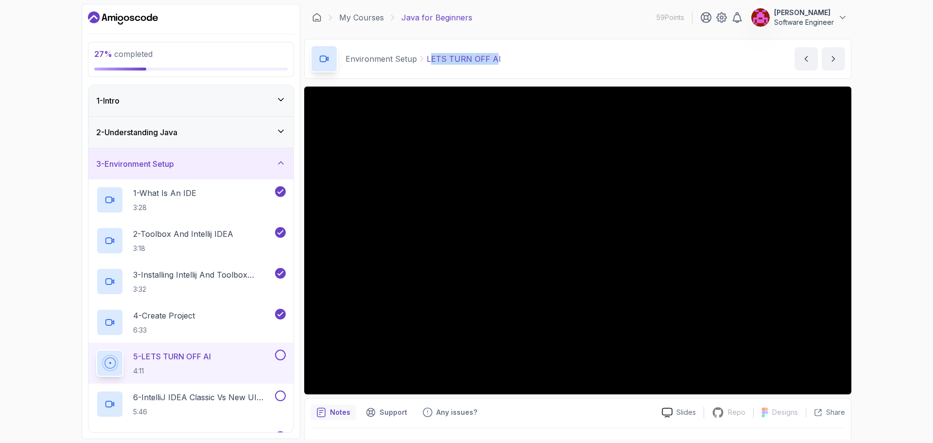
drag, startPoint x: 483, startPoint y: 59, endPoint x: 430, endPoint y: 62, distance: 53.1
click at [430, 62] on p "LETS TURN OFF AI" at bounding box center [464, 59] width 74 height 12
click at [431, 56] on p "LETS TURN OFF AI" at bounding box center [464, 59] width 74 height 12
drag, startPoint x: 435, startPoint y: 58, endPoint x: 489, endPoint y: 59, distance: 53.9
click at [489, 59] on p "LETS TURN OFF AI" at bounding box center [464, 59] width 74 height 12
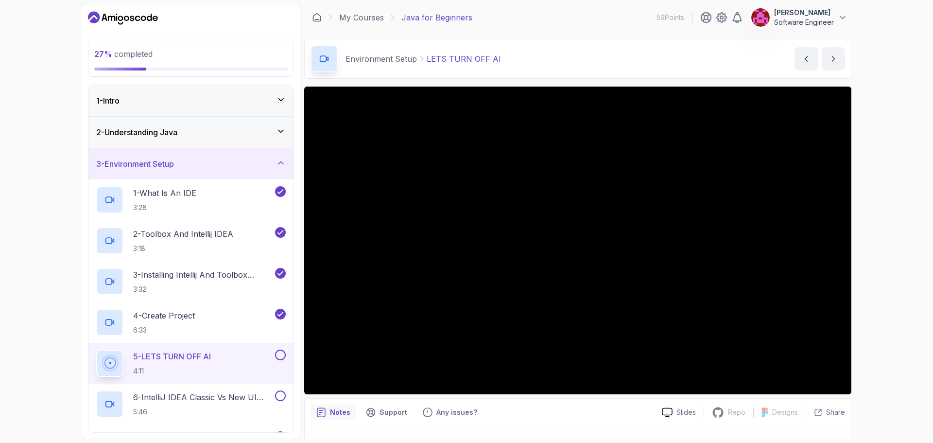
click at [491, 59] on p "LETS TURN OFF AI" at bounding box center [464, 59] width 74 height 12
drag, startPoint x: 493, startPoint y: 59, endPoint x: 429, endPoint y: 59, distance: 64.1
click at [429, 59] on p "LETS TURN OFF AI" at bounding box center [464, 59] width 74 height 12
drag, startPoint x: 430, startPoint y: 61, endPoint x: 474, endPoint y: 57, distance: 43.9
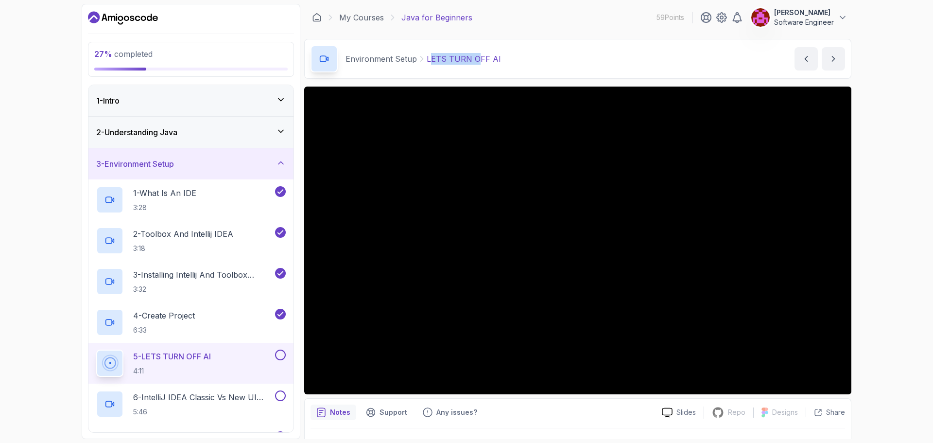
click at [474, 57] on p "LETS TURN OFF AI" at bounding box center [464, 59] width 74 height 12
click at [519, 68] on div "Environment Setup LETS TURN OFF AI LETS TURN OFF AI by [PERSON_NAME]" at bounding box center [577, 59] width 547 height 40
drag, startPoint x: 429, startPoint y: 59, endPoint x: 493, endPoint y: 58, distance: 63.7
click at [493, 58] on p "LETS TURN OFF AI" at bounding box center [464, 59] width 74 height 12
click at [433, 58] on p "LETS TURN OFF AI" at bounding box center [464, 59] width 74 height 12
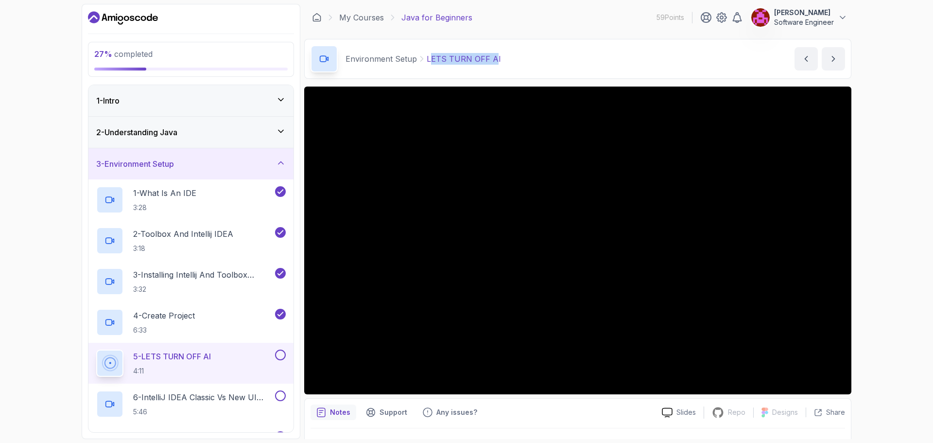
drag, startPoint x: 430, startPoint y: 58, endPoint x: 492, endPoint y: 54, distance: 62.3
click at [492, 54] on p "LETS TURN OFF AI" at bounding box center [464, 59] width 74 height 12
click at [576, 56] on div "Environment Setup LETS TURN OFF AI LETS TURN OFF AI by [PERSON_NAME]" at bounding box center [577, 59] width 547 height 40
drag, startPoint x: 430, startPoint y: 59, endPoint x: 491, endPoint y: 56, distance: 61.8
click at [491, 56] on p "LETS TURN OFF AI" at bounding box center [464, 59] width 74 height 12
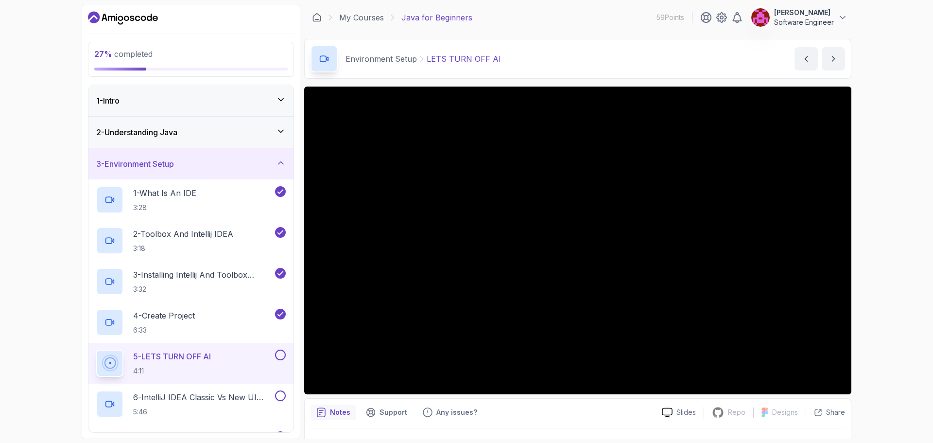
click at [507, 66] on div "Environment Setup LETS TURN OFF AI LETS TURN OFF AI by [PERSON_NAME]" at bounding box center [577, 59] width 547 height 40
drag, startPoint x: 429, startPoint y: 55, endPoint x: 492, endPoint y: 60, distance: 63.4
click at [492, 60] on p "LETS TURN OFF AI" at bounding box center [464, 59] width 74 height 12
click at [518, 62] on div "Environment Setup LETS TURN OFF AI LETS TURN OFF AI by [PERSON_NAME]" at bounding box center [577, 59] width 547 height 40
drag, startPoint x: 430, startPoint y: 57, endPoint x: 483, endPoint y: 64, distance: 53.3
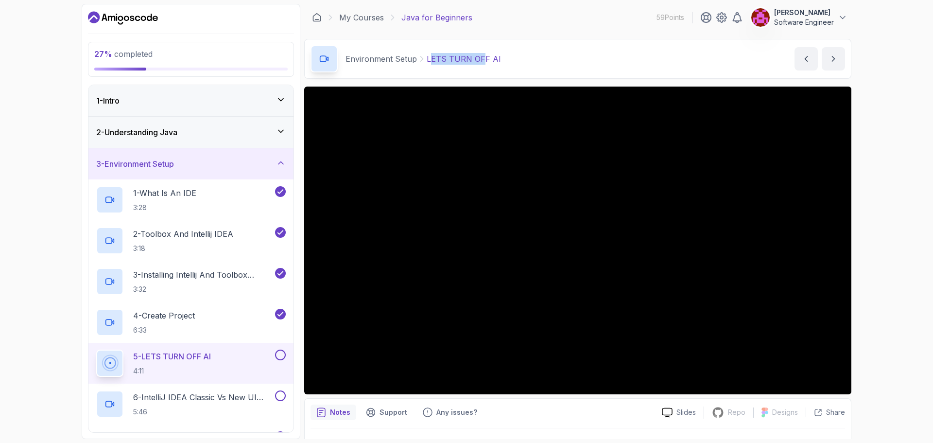
click at [479, 64] on p "LETS TURN OFF AI" at bounding box center [464, 59] width 74 height 12
drag, startPoint x: 489, startPoint y: 57, endPoint x: 465, endPoint y: 55, distance: 24.3
click at [465, 55] on p "LETS TURN OFF AI" at bounding box center [464, 59] width 74 height 12
drag, startPoint x: 431, startPoint y: 56, endPoint x: 491, endPoint y: 61, distance: 60.4
click at [491, 61] on p "LETS TURN OFF AI" at bounding box center [464, 59] width 74 height 12
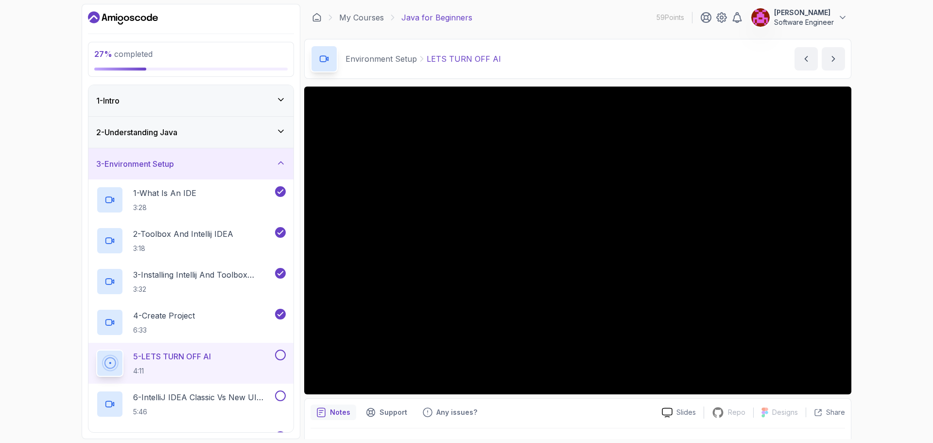
click at [531, 67] on div "Environment Setup LETS TURN OFF AI LETS TURN OFF AI by [PERSON_NAME]" at bounding box center [577, 59] width 547 height 40
drag, startPoint x: 426, startPoint y: 58, endPoint x: 434, endPoint y: 59, distance: 8.3
click at [434, 59] on p "LETS TURN OFF AI" at bounding box center [464, 59] width 74 height 12
drag, startPoint x: 490, startPoint y: 58, endPoint x: 432, endPoint y: 57, distance: 57.8
click at [433, 57] on p "LETS TURN OFF AI" at bounding box center [464, 59] width 74 height 12
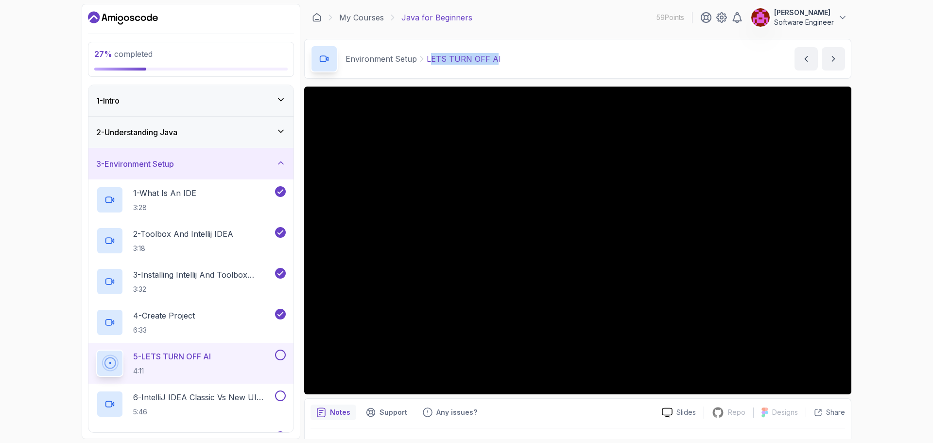
drag, startPoint x: 428, startPoint y: 60, endPoint x: 492, endPoint y: 61, distance: 63.7
click at [492, 61] on p "LETS TURN OFF AI" at bounding box center [464, 59] width 74 height 12
click at [539, 64] on div "Environment Setup LETS TURN OFF AI LETS TURN OFF AI by [PERSON_NAME]" at bounding box center [577, 59] width 547 height 40
drag, startPoint x: 428, startPoint y: 60, endPoint x: 492, endPoint y: 60, distance: 64.1
click at [492, 60] on p "LETS TURN OFF AI" at bounding box center [464, 59] width 74 height 12
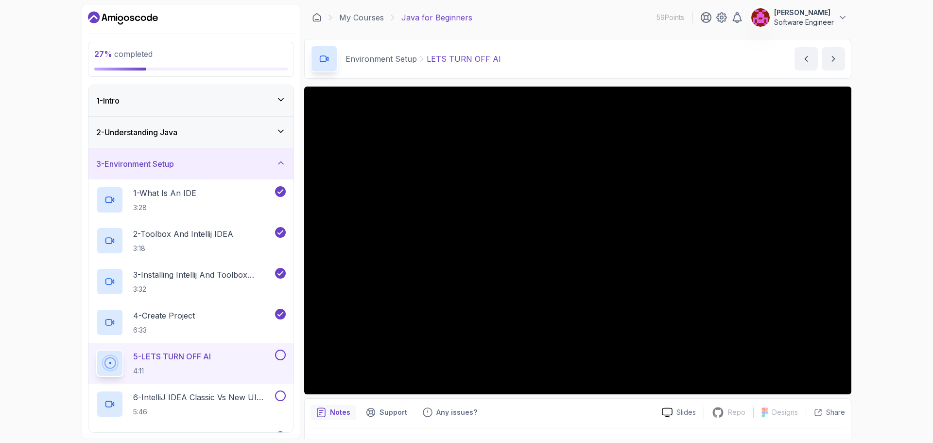
click at [500, 62] on div "Environment Setup LETS TURN OFF AI LETS TURN OFF AI by [PERSON_NAME]" at bounding box center [577, 59] width 547 height 40
drag, startPoint x: 430, startPoint y: 60, endPoint x: 487, endPoint y: 64, distance: 57.0
click at [481, 63] on p "LETS TURN OFF AI" at bounding box center [464, 59] width 74 height 12
drag, startPoint x: 491, startPoint y: 62, endPoint x: 429, endPoint y: 59, distance: 62.7
click at [429, 59] on p "LETS TURN OFF AI" at bounding box center [464, 59] width 74 height 12
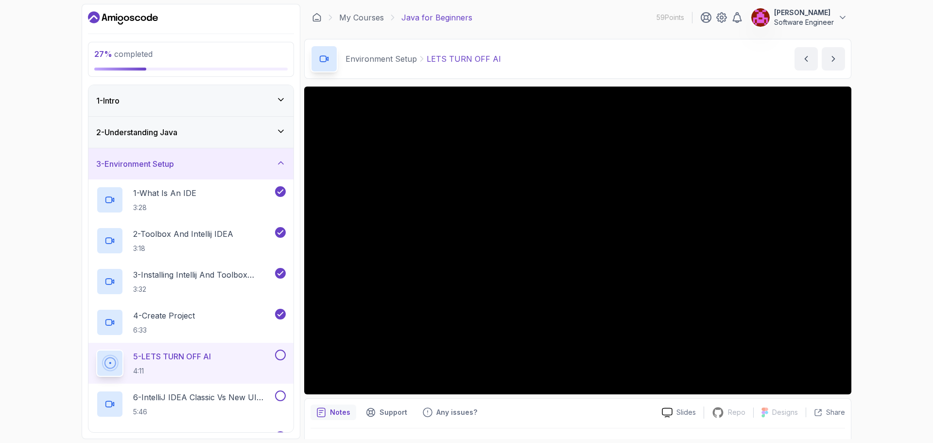
click at [515, 60] on div "Environment Setup LETS TURN OFF AI LETS TURN OFF AI by [PERSON_NAME]" at bounding box center [577, 59] width 547 height 40
drag, startPoint x: 430, startPoint y: 58, endPoint x: 532, endPoint y: 55, distance: 102.6
click at [491, 56] on p "LETS TURN OFF AI" at bounding box center [464, 59] width 74 height 12
click at [547, 53] on div "Environment Setup LETS TURN OFF AI LETS TURN OFF AI by [PERSON_NAME]" at bounding box center [577, 59] width 547 height 40
drag, startPoint x: 486, startPoint y: 55, endPoint x: 429, endPoint y: 59, distance: 58.0
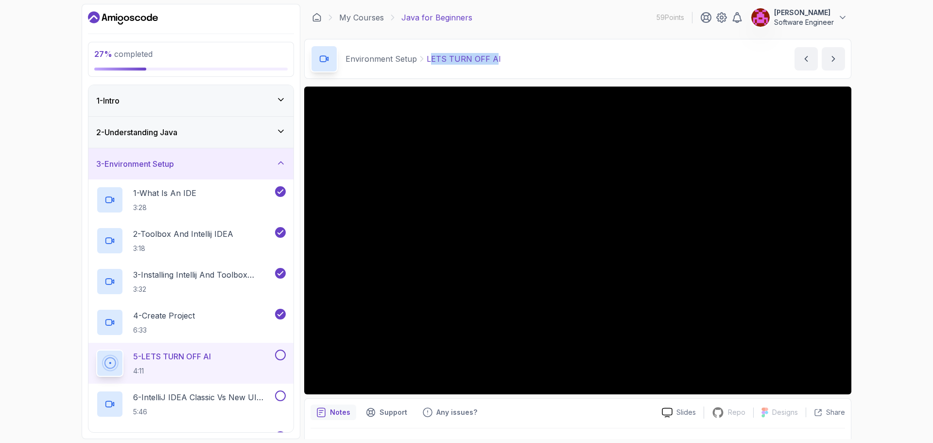
click at [429, 59] on p "LETS TURN OFF AI" at bounding box center [464, 59] width 74 height 12
click at [427, 57] on p "LETS TURN OFF AI" at bounding box center [464, 59] width 74 height 12
click at [542, 52] on div "Environment Setup LETS TURN OFF AI LETS TURN OFF AI by [PERSON_NAME]" at bounding box center [577, 59] width 547 height 40
drag, startPoint x: 436, startPoint y: 59, endPoint x: 492, endPoint y: 60, distance: 55.9
click at [492, 60] on p "LETS TURN OFF AI" at bounding box center [464, 59] width 74 height 12
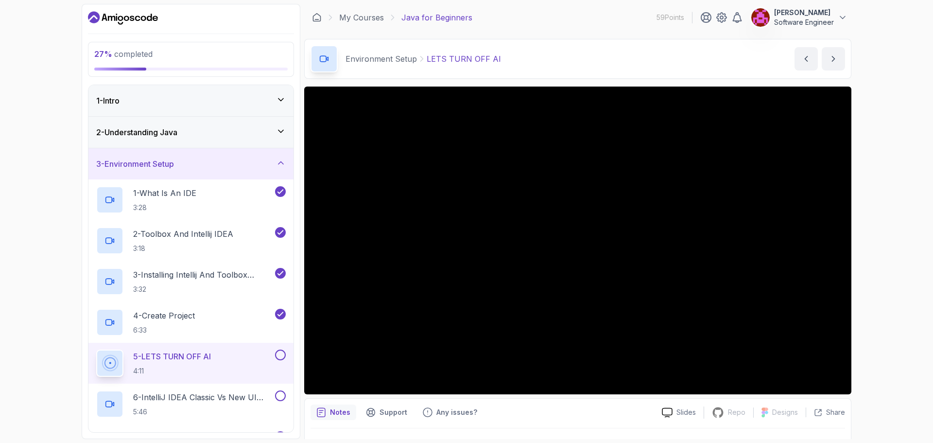
click at [562, 54] on div "Environment Setup LETS TURN OFF AI LETS TURN OFF AI by [PERSON_NAME]" at bounding box center [577, 59] width 547 height 40
drag, startPoint x: 492, startPoint y: 60, endPoint x: 429, endPoint y: 68, distance: 63.2
click at [429, 68] on div "Environment Setup LETS TURN OFF AI" at bounding box center [405, 58] width 190 height 27
click at [531, 38] on main "My Courses Java for Beginners 59 Points [PERSON_NAME] Software Engineer 3 - Env…" at bounding box center [577, 221] width 547 height 435
drag, startPoint x: 430, startPoint y: 56, endPoint x: 492, endPoint y: 60, distance: 62.3
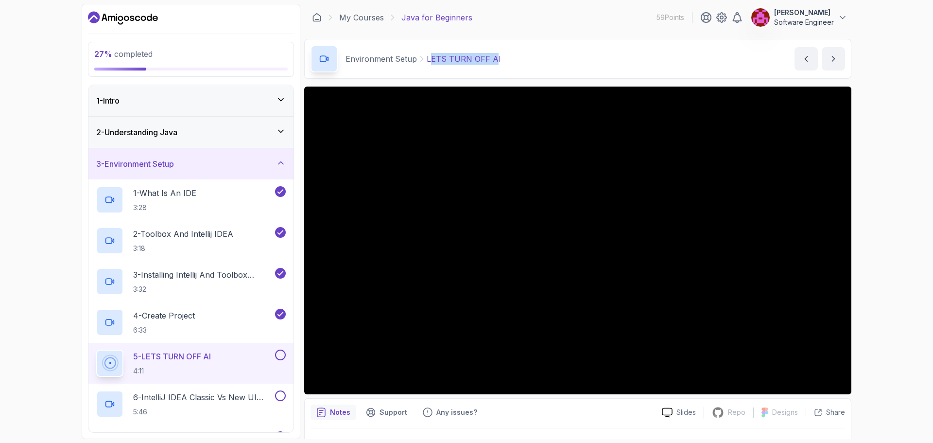
click at [492, 60] on p "LETS TURN OFF AI" at bounding box center [464, 59] width 74 height 12
click at [518, 62] on div "Environment Setup LETS TURN OFF AI LETS TURN OFF AI by [PERSON_NAME]" at bounding box center [577, 59] width 547 height 40
drag, startPoint x: 445, startPoint y: 58, endPoint x: 497, endPoint y: 57, distance: 52.5
click at [491, 57] on p "LETS TURN OFF AI" at bounding box center [464, 59] width 74 height 12
drag, startPoint x: 488, startPoint y: 58, endPoint x: 454, endPoint y: 66, distance: 34.8
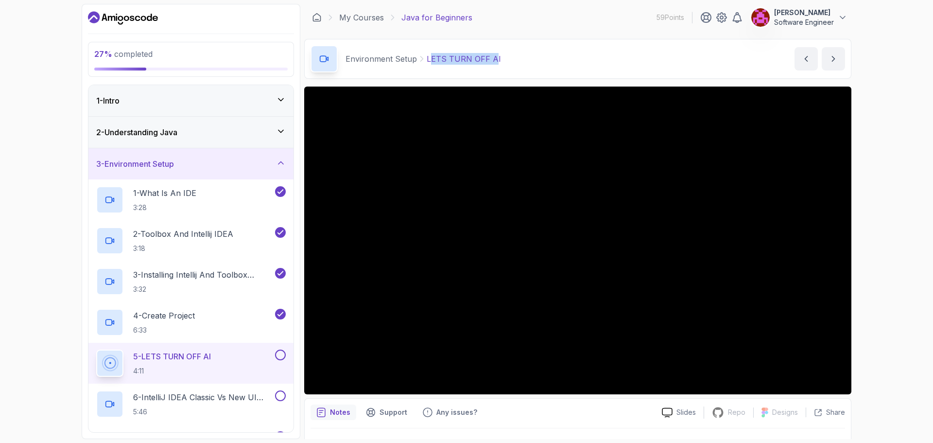
click at [487, 58] on p "LETS TURN OFF AI" at bounding box center [464, 59] width 74 height 12
click at [428, 58] on p "LETS TURN OFF AI" at bounding box center [464, 59] width 74 height 12
drag, startPoint x: 428, startPoint y: 57, endPoint x: 489, endPoint y: 61, distance: 61.3
click at [486, 61] on p "LETS TURN OFF AI" at bounding box center [464, 59] width 74 height 12
click at [509, 63] on div "Environment Setup LETS TURN OFF AI LETS TURN OFF AI by [PERSON_NAME]" at bounding box center [577, 59] width 547 height 40
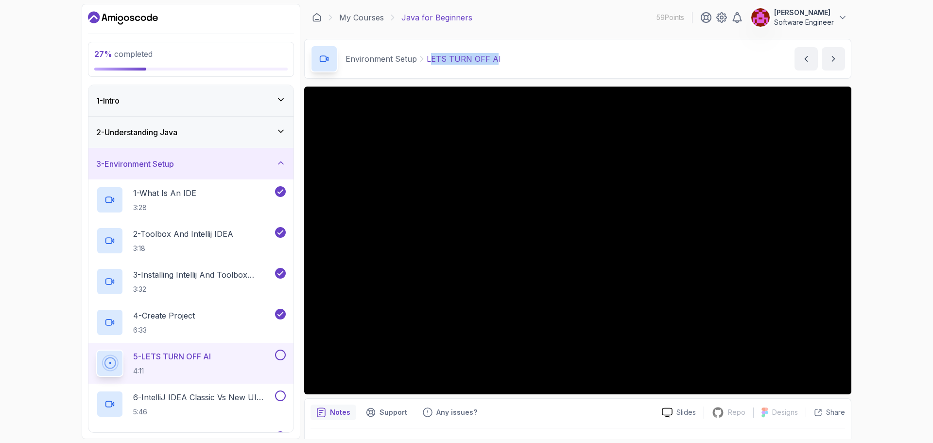
drag, startPoint x: 428, startPoint y: 60, endPoint x: 490, endPoint y: 55, distance: 62.4
click at [490, 55] on p "LETS TURN OFF AI" at bounding box center [464, 59] width 74 height 12
click at [519, 57] on div "Environment Setup LETS TURN OFF AI LETS TURN OFF AI by [PERSON_NAME]" at bounding box center [577, 59] width 547 height 40
drag, startPoint x: 491, startPoint y: 59, endPoint x: 428, endPoint y: 56, distance: 63.7
click at [428, 56] on p "LETS TURN OFF AI" at bounding box center [464, 59] width 74 height 12
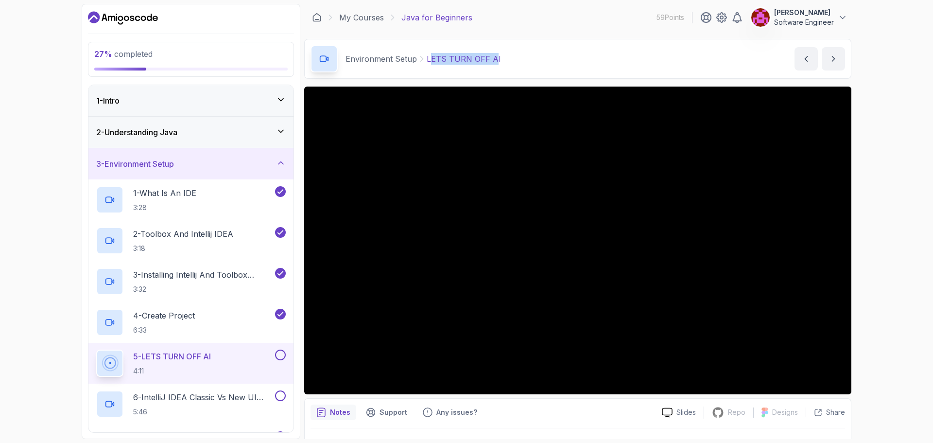
click at [429, 64] on p "LETS TURN OFF AI" at bounding box center [464, 59] width 74 height 12
drag, startPoint x: 431, startPoint y: 62, endPoint x: 491, endPoint y: 59, distance: 60.8
click at [491, 59] on p "LETS TURN OFF AI" at bounding box center [464, 59] width 74 height 12
click at [532, 60] on div "Environment Setup LETS TURN OFF AI LETS TURN OFF AI by [PERSON_NAME]" at bounding box center [577, 59] width 547 height 40
drag, startPoint x: 658, startPoint y: 14, endPoint x: 686, endPoint y: 12, distance: 28.2
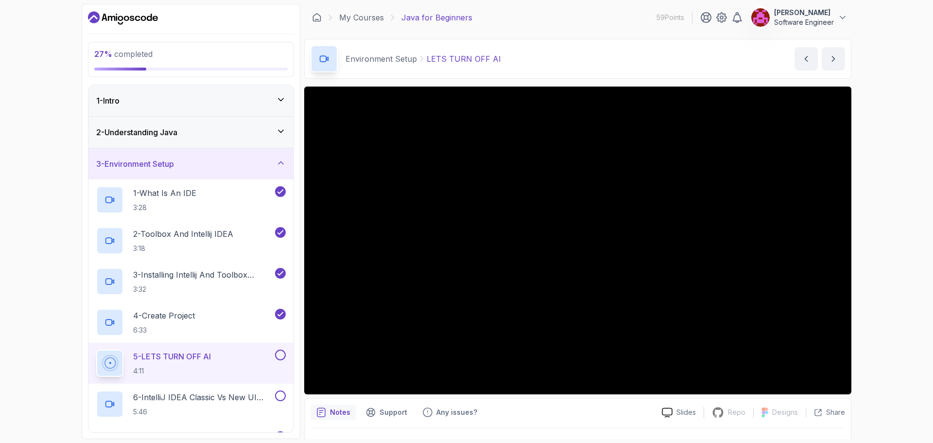
click at [686, 12] on div "My Courses Java for Beginners 59 Points [PERSON_NAME] Software Engineer" at bounding box center [577, 17] width 547 height 27
drag, startPoint x: 681, startPoint y: 41, endPoint x: 670, endPoint y: 35, distance: 12.6
click at [681, 41] on div "Environment Setup LETS TURN OFF AI LETS TURN OFF AI by [PERSON_NAME]" at bounding box center [577, 59] width 547 height 40
click at [658, 19] on p "59 Points" at bounding box center [670, 18] width 28 height 10
drag, startPoint x: 430, startPoint y: 58, endPoint x: 493, endPoint y: 58, distance: 63.2
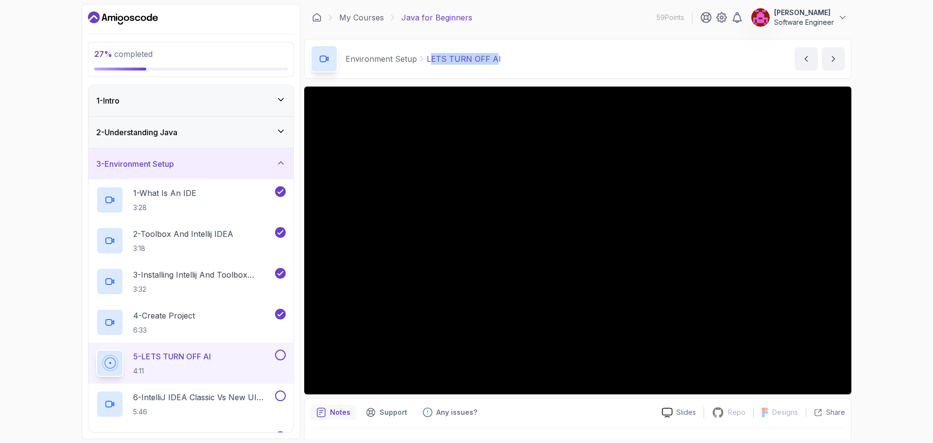
click at [493, 58] on p "LETS TURN OFF AI" at bounding box center [464, 59] width 74 height 12
click at [526, 56] on div "Environment Setup LETS TURN OFF AI LETS TURN OFF AI by [PERSON_NAME]" at bounding box center [577, 59] width 547 height 40
click at [431, 60] on p "LETS TURN OFF AI" at bounding box center [464, 59] width 74 height 12
drag, startPoint x: 490, startPoint y: 60, endPoint x: 430, endPoint y: 64, distance: 60.9
click at [430, 64] on p "LETS TURN OFF AI" at bounding box center [464, 59] width 74 height 12
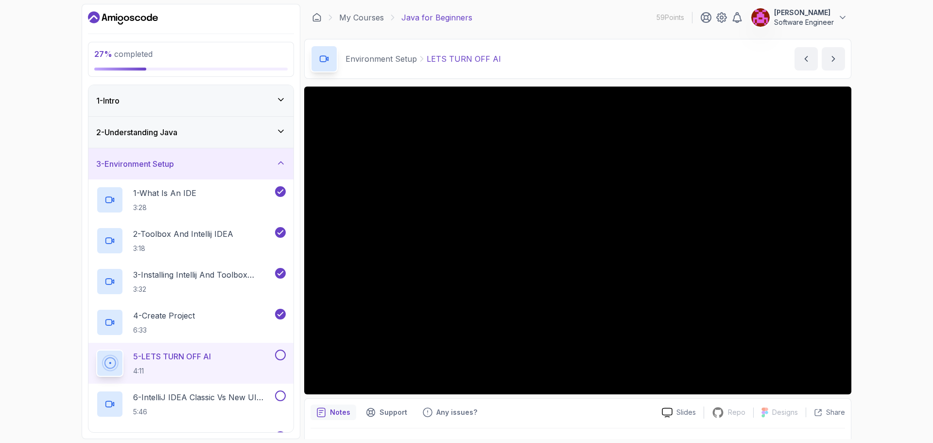
click at [510, 56] on div "Environment Setup LETS TURN OFF AI LETS TURN OFF AI by [PERSON_NAME]" at bounding box center [577, 59] width 547 height 40
drag, startPoint x: 430, startPoint y: 60, endPoint x: 493, endPoint y: 58, distance: 63.2
click at [493, 58] on p "LETS TURN OFF AI" at bounding box center [464, 59] width 74 height 12
click at [548, 63] on div "Environment Setup LETS TURN OFF AI LETS TURN OFF AI by [PERSON_NAME]" at bounding box center [577, 59] width 547 height 40
drag, startPoint x: 491, startPoint y: 57, endPoint x: 447, endPoint y: 58, distance: 44.2
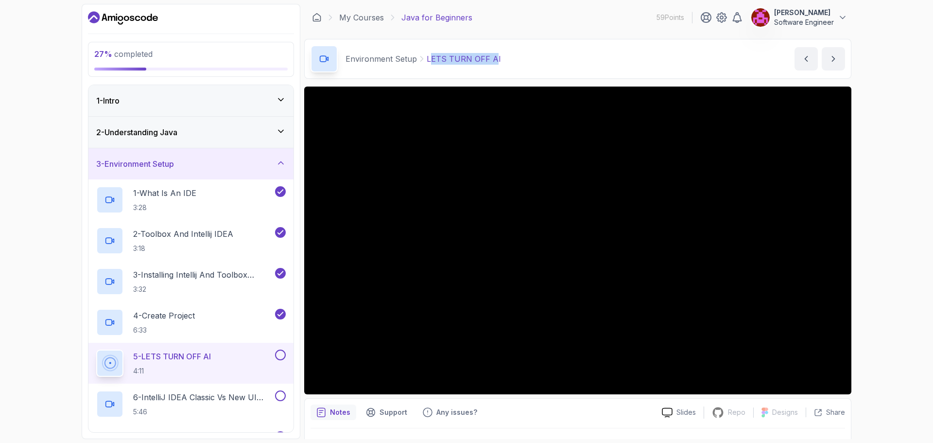
click at [430, 51] on div "Environment Setup LETS TURN OFF AI" at bounding box center [405, 58] width 190 height 27
click at [480, 55] on p "LETS TURN OFF AI" at bounding box center [464, 59] width 74 height 12
drag, startPoint x: 429, startPoint y: 59, endPoint x: 493, endPoint y: 61, distance: 64.2
click at [493, 61] on p "LETS TURN OFF AI" at bounding box center [464, 59] width 74 height 12
click at [499, 62] on div "Environment Setup LETS TURN OFF AI LETS TURN OFF AI by [PERSON_NAME]" at bounding box center [577, 59] width 547 height 40
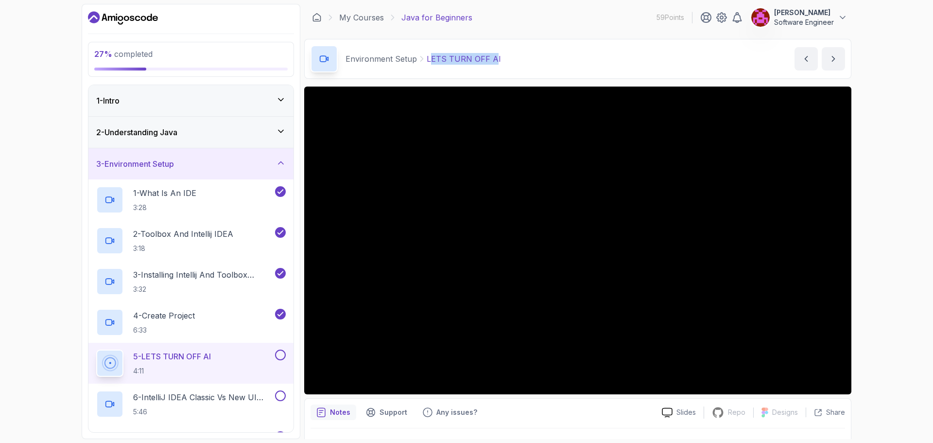
drag, startPoint x: 490, startPoint y: 62, endPoint x: 431, endPoint y: 62, distance: 59.8
click at [431, 68] on div "Environment Setup LETS TURN OFF AI" at bounding box center [405, 58] width 190 height 27
click at [429, 55] on p "LETS TURN OFF AI" at bounding box center [464, 59] width 74 height 12
click at [603, 60] on div "Environment Setup LETS TURN OFF AI LETS TURN OFF AI by [PERSON_NAME]" at bounding box center [577, 59] width 547 height 40
drag, startPoint x: 430, startPoint y: 60, endPoint x: 451, endPoint y: 59, distance: 21.4
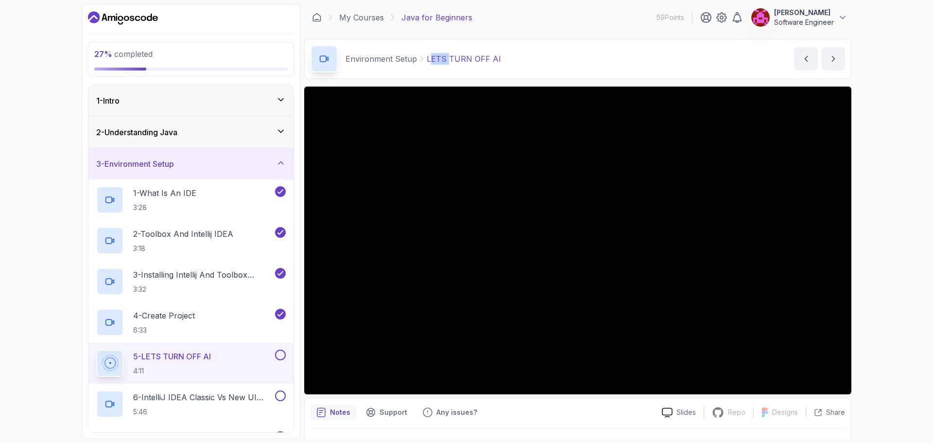
click at [449, 58] on p "LETS TURN OFF AI" at bounding box center [464, 59] width 74 height 12
drag, startPoint x: 491, startPoint y: 60, endPoint x: 430, endPoint y: 59, distance: 61.7
click at [430, 59] on p "LETS TURN OFF AI" at bounding box center [464, 59] width 74 height 12
click at [437, 62] on p "LETS TURN OFF AI" at bounding box center [464, 59] width 74 height 12
click at [432, 59] on p "LETS TURN OFF AI" at bounding box center [464, 59] width 74 height 12
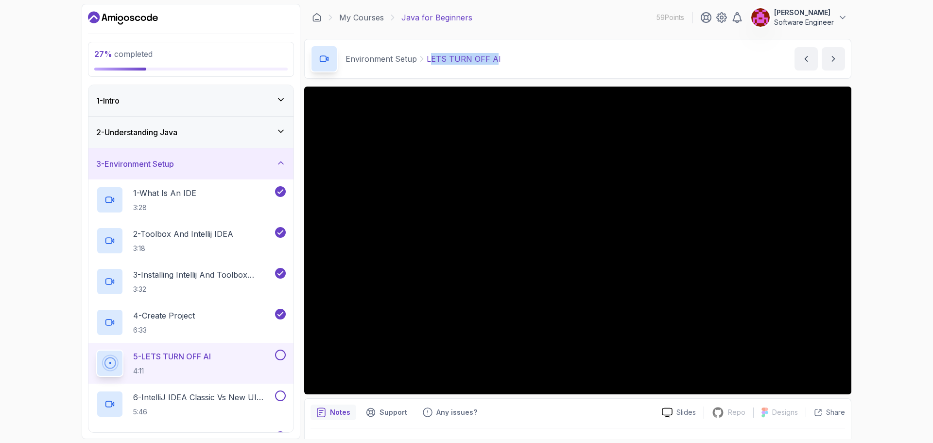
drag, startPoint x: 429, startPoint y: 58, endPoint x: 510, endPoint y: 59, distance: 81.2
click at [491, 58] on p "LETS TURN OFF AI" at bounding box center [464, 59] width 74 height 12
click at [513, 57] on div "Environment Setup LETS TURN OFF AI LETS TURN OFF AI by [PERSON_NAME]" at bounding box center [577, 59] width 547 height 40
drag, startPoint x: 430, startPoint y: 56, endPoint x: 492, endPoint y: 63, distance: 63.1
click at [492, 63] on p "LETS TURN OFF AI" at bounding box center [464, 59] width 74 height 12
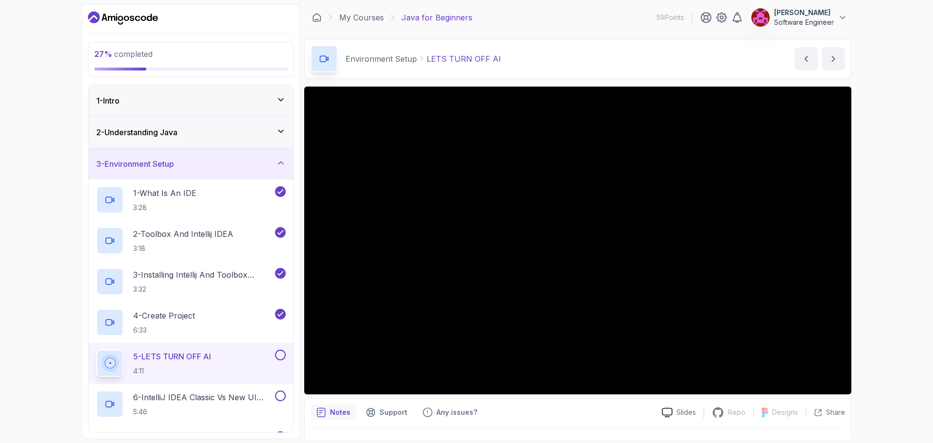
click at [551, 58] on div "Environment Setup LETS TURN OFF AI LETS TURN OFF AI by [PERSON_NAME]" at bounding box center [577, 59] width 547 height 40
click at [277, 355] on button at bounding box center [280, 354] width 11 height 11
drag, startPoint x: 213, startPoint y: 392, endPoint x: 217, endPoint y: 388, distance: 5.5
click at [212, 392] on p "6 - IntelliJ IDEA Classic Vs New UI (User Interface)" at bounding box center [203, 397] width 140 height 12
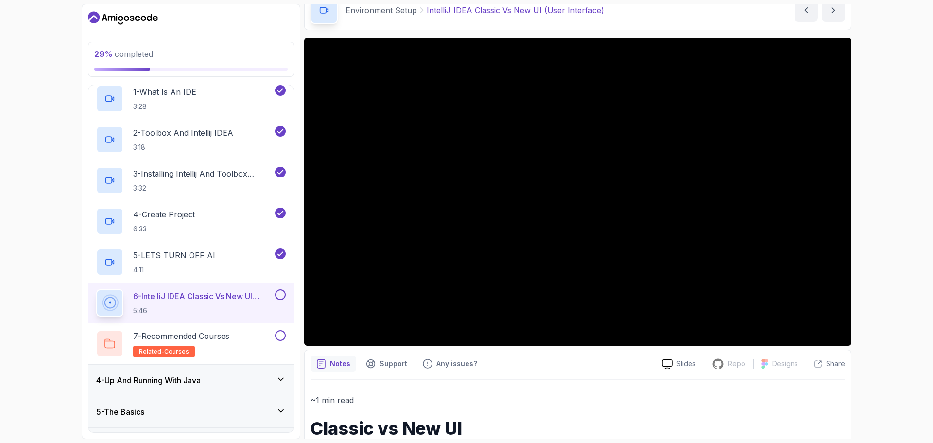
scroll to position [146, 0]
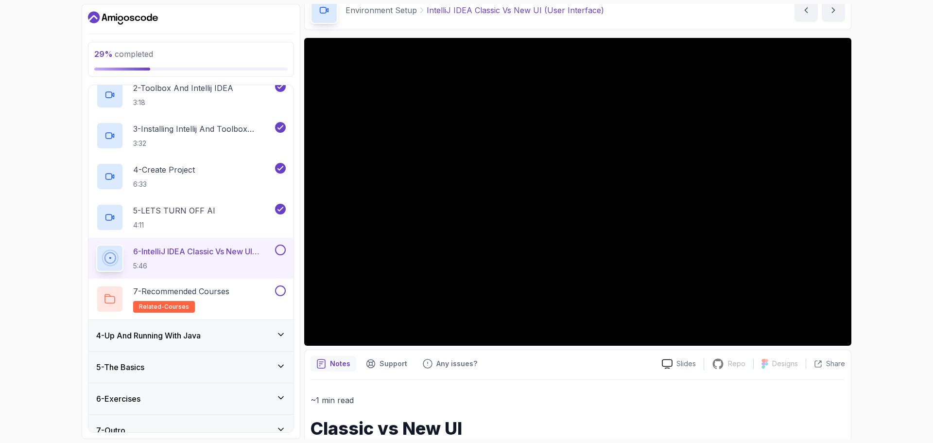
click at [281, 249] on button at bounding box center [280, 249] width 11 height 11
click at [229, 295] on p "7 - Recommended Courses" at bounding box center [181, 291] width 96 height 12
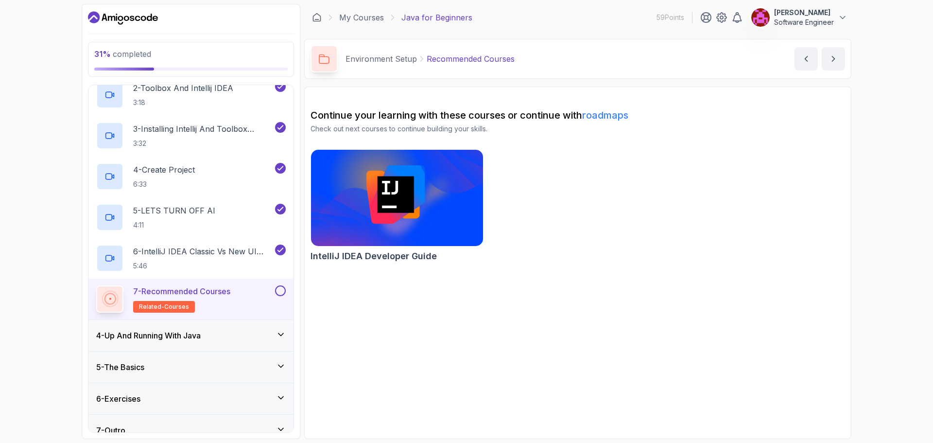
click at [275, 289] on div at bounding box center [279, 290] width 13 height 11
click at [281, 298] on button "7 - Recommended Courses related-courses" at bounding box center [191, 298] width 190 height 27
click at [279, 289] on button at bounding box center [280, 290] width 11 height 11
click at [271, 335] on div "4 - Up And Running With Java" at bounding box center [191, 335] width 190 height 12
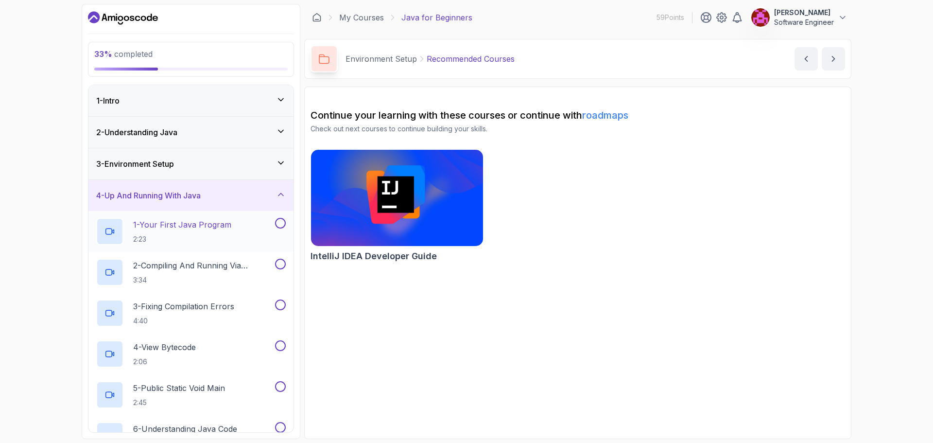
drag, startPoint x: 204, startPoint y: 229, endPoint x: 251, endPoint y: 226, distance: 47.2
click at [204, 229] on p "1 - Your First Java Program" at bounding box center [182, 225] width 98 height 12
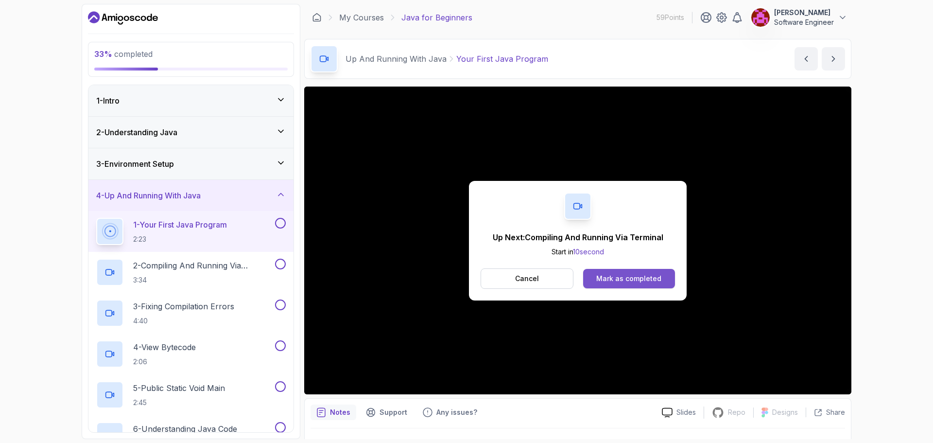
click at [631, 278] on div "Mark as completed" at bounding box center [628, 279] width 65 height 10
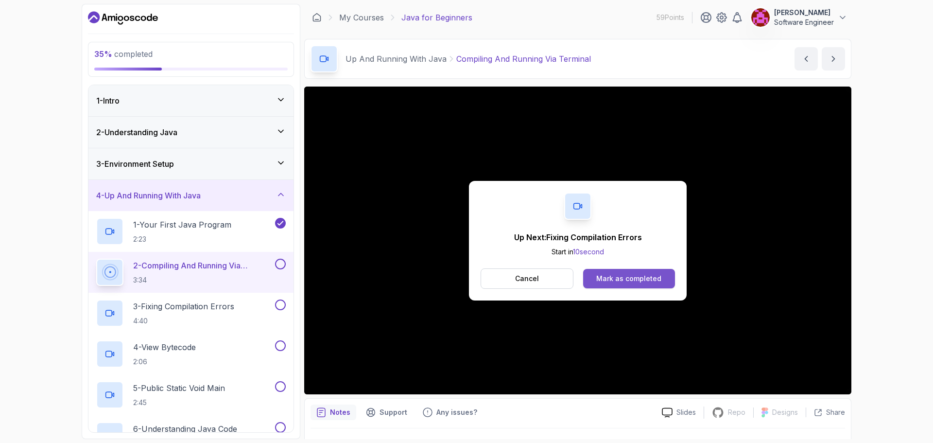
click at [658, 285] on button "Mark as completed" at bounding box center [629, 278] width 92 height 19
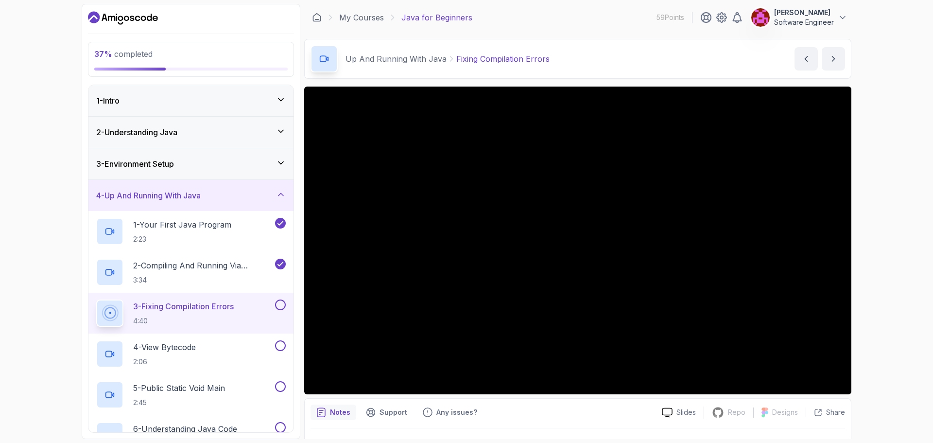
click at [279, 308] on button at bounding box center [280, 304] width 11 height 11
click at [196, 353] on h2 "4 - View Bytecode 2:06" at bounding box center [164, 353] width 63 height 25
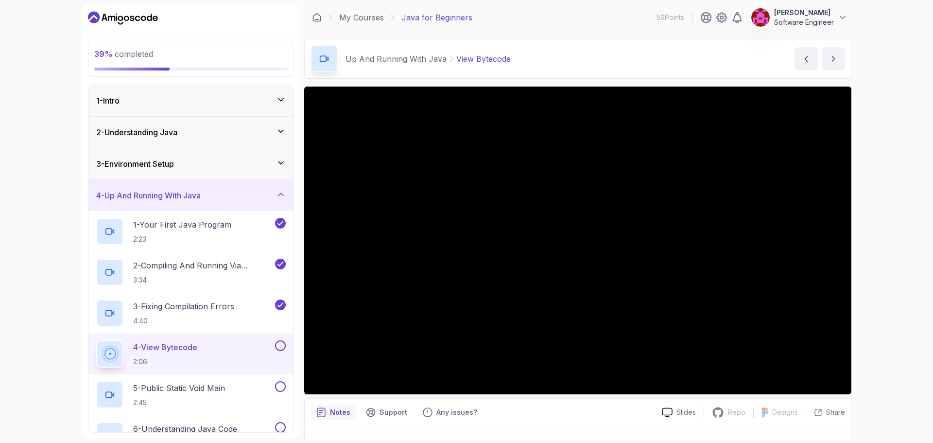
scroll to position [23, 0]
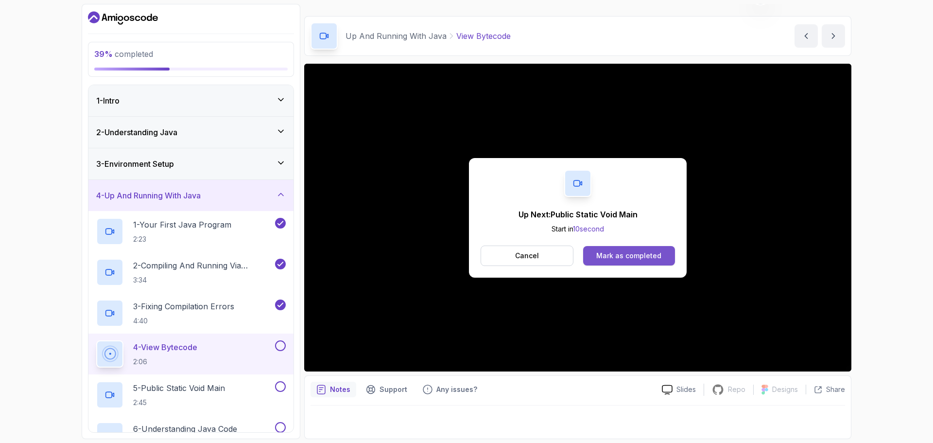
click at [630, 260] on div "Mark as completed" at bounding box center [628, 256] width 65 height 10
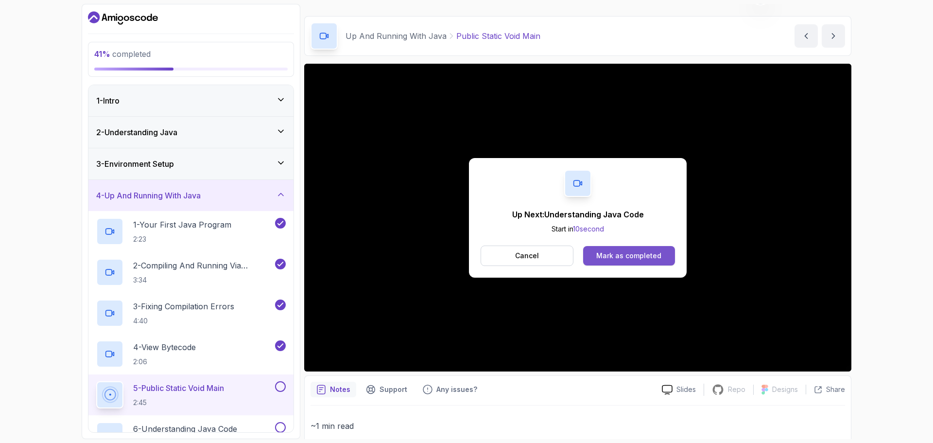
click at [627, 252] on div "Mark as completed" at bounding box center [628, 256] width 65 height 10
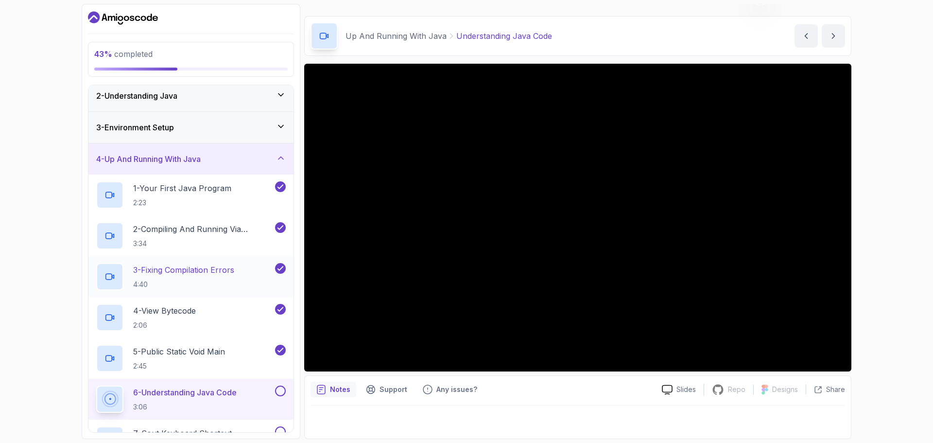
scroll to position [194, 0]
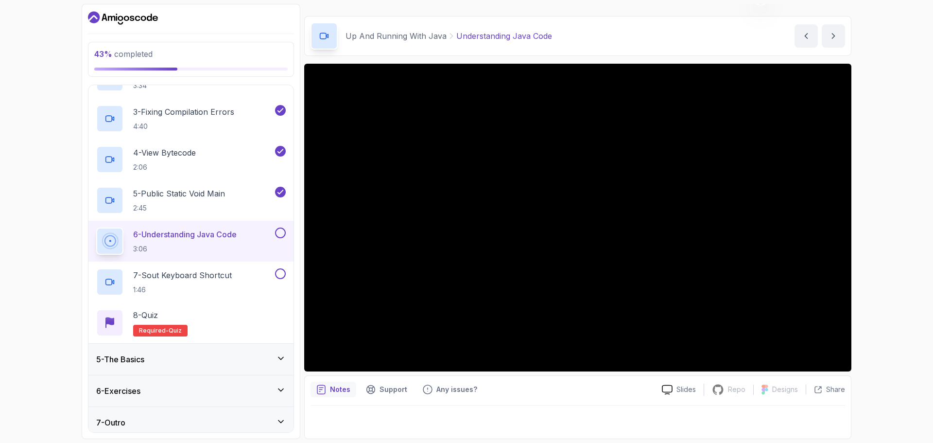
click at [278, 230] on button at bounding box center [280, 232] width 11 height 11
click at [224, 276] on p "7 - Sout Keyboard Shortcut" at bounding box center [182, 275] width 99 height 12
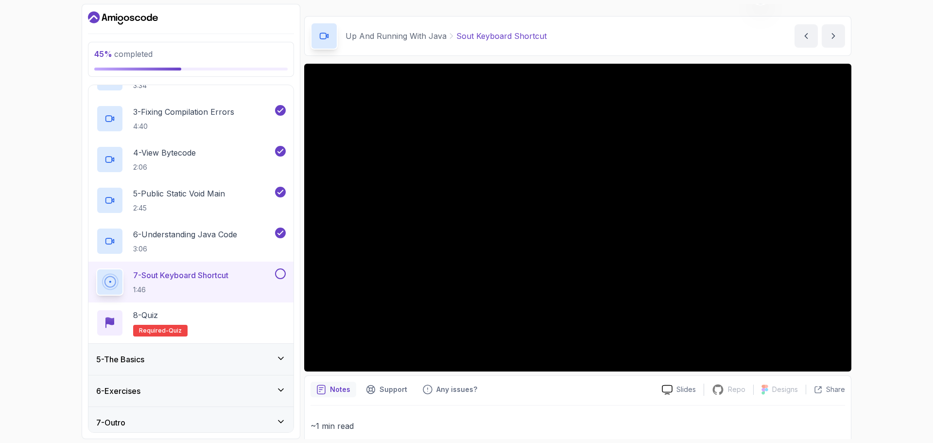
click at [285, 273] on button at bounding box center [280, 273] width 11 height 11
click at [227, 318] on div "8 - Quiz Required- quiz" at bounding box center [191, 322] width 190 height 27
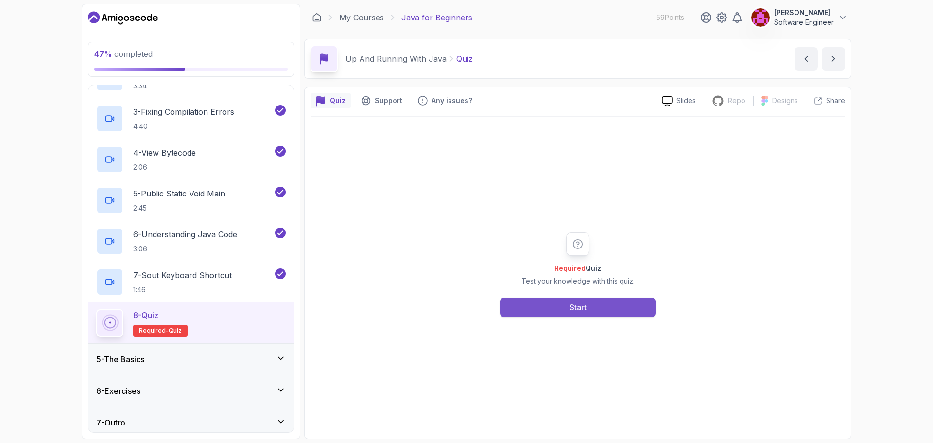
click at [558, 307] on button "Start" at bounding box center [577, 306] width 155 height 19
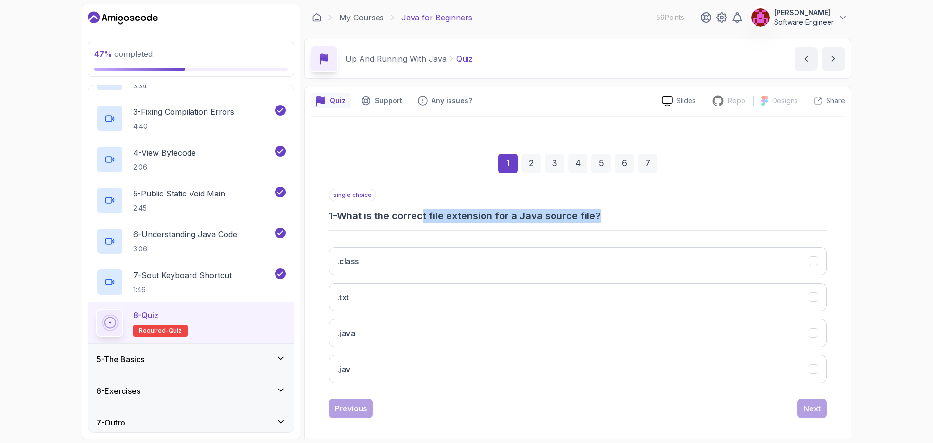
drag, startPoint x: 430, startPoint y: 216, endPoint x: 604, endPoint y: 217, distance: 174.4
click at [604, 217] on h3 "1 - What is the correct file extension for a Java source file?" at bounding box center [578, 216] width 498 height 14
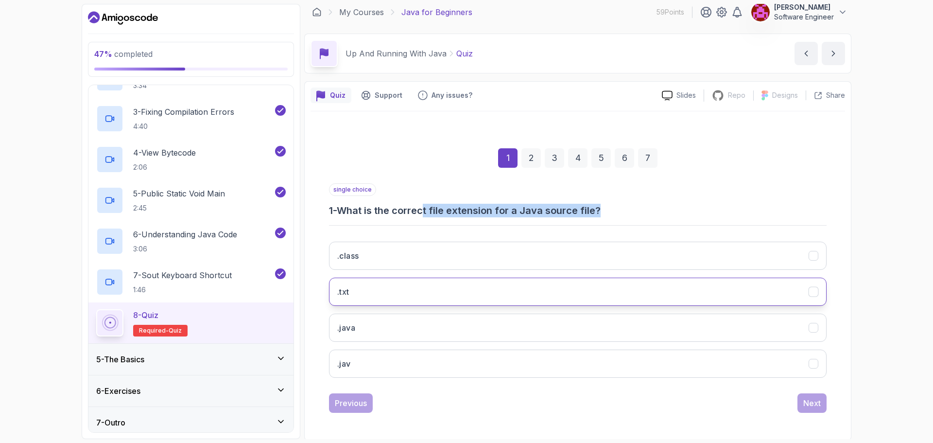
scroll to position [7, 0]
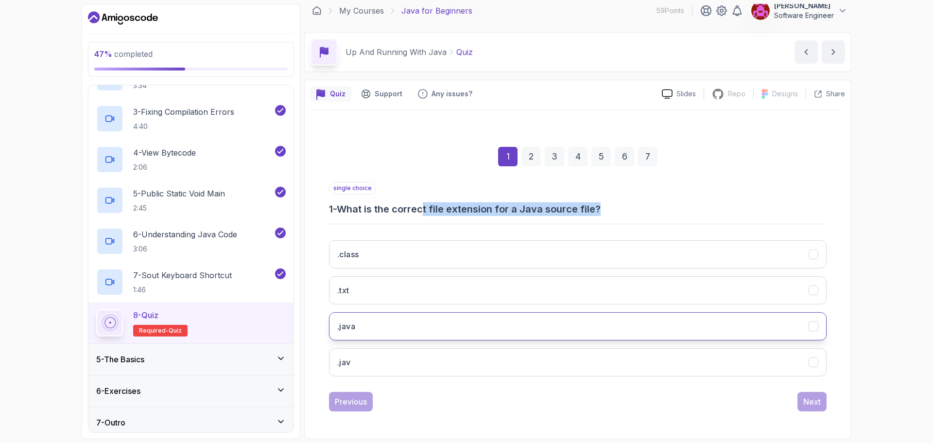
click at [469, 334] on button ".java" at bounding box center [578, 326] width 498 height 28
click at [809, 410] on button "Next" at bounding box center [811, 401] width 29 height 19
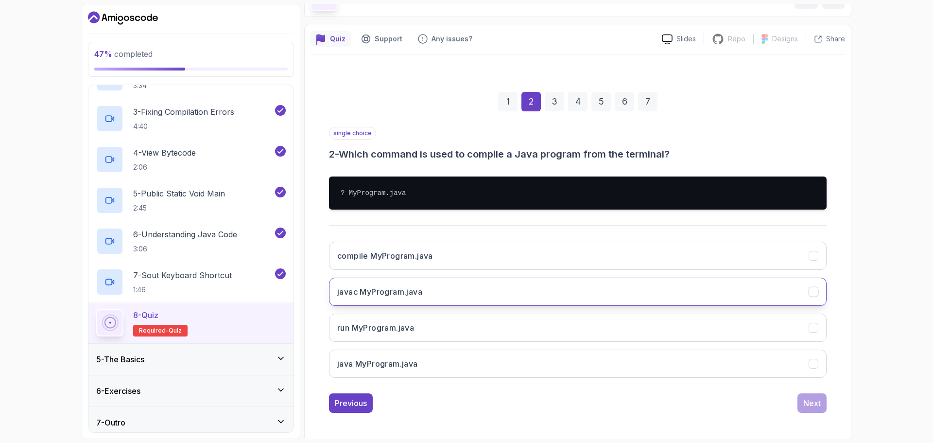
scroll to position [63, 0]
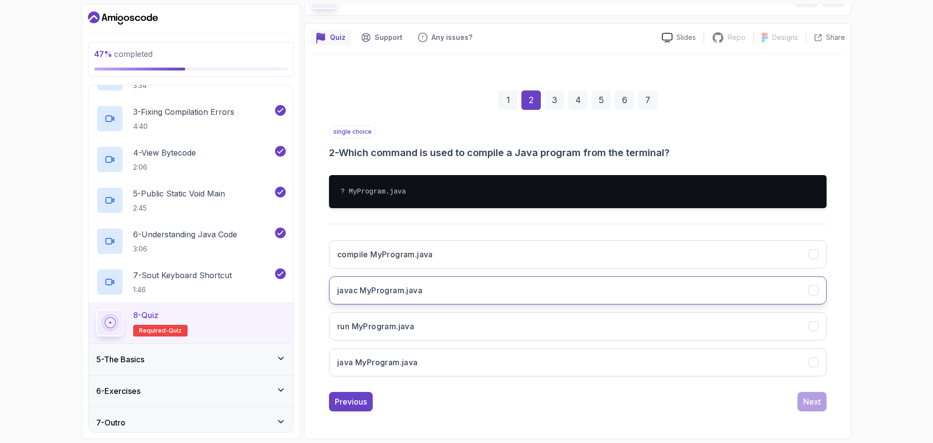
click at [507, 288] on button "javac MyProgram.java" at bounding box center [578, 290] width 498 height 28
click at [805, 399] on div "Next" at bounding box center [811, 402] width 17 height 12
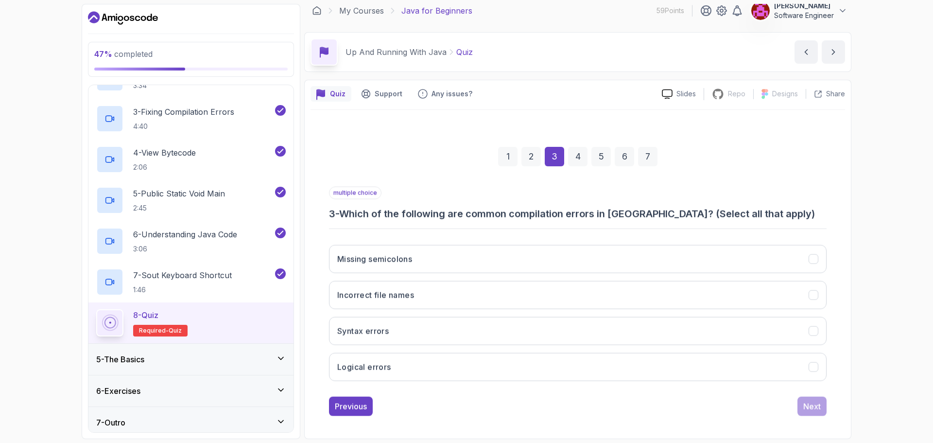
scroll to position [7, 0]
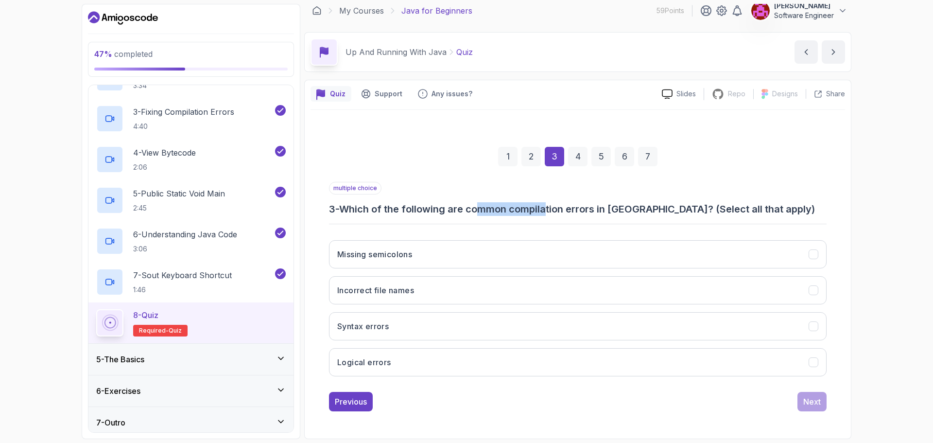
drag, startPoint x: 488, startPoint y: 210, endPoint x: 555, endPoint y: 210, distance: 66.6
click at [553, 210] on h3 "3 - Which of the following are common compilation errors in [GEOGRAPHIC_DATA]? …" at bounding box center [578, 209] width 498 height 14
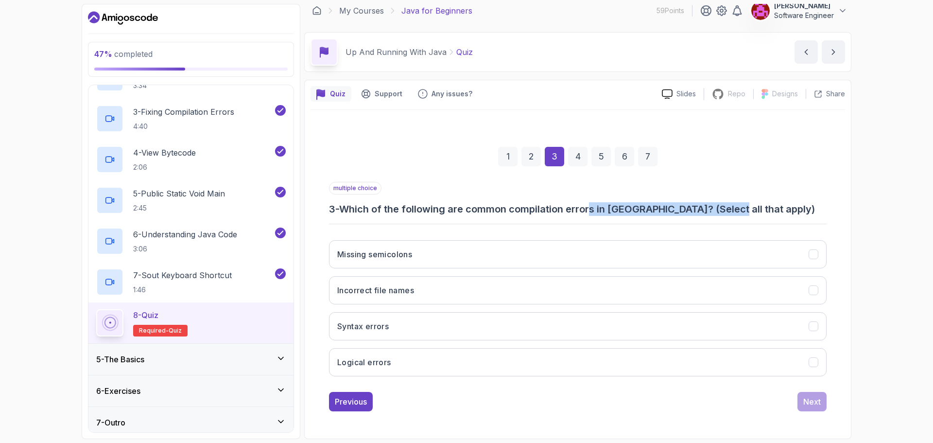
drag, startPoint x: 612, startPoint y: 210, endPoint x: 728, endPoint y: 212, distance: 115.7
click at [728, 212] on h3 "3 - Which of the following are common compilation errors in [GEOGRAPHIC_DATA]? …" at bounding box center [578, 209] width 498 height 14
click at [512, 428] on div "1 2 3 4 5 6 7 multiple choice 3 - Which of the following are common compilation…" at bounding box center [577, 271] width 534 height 323
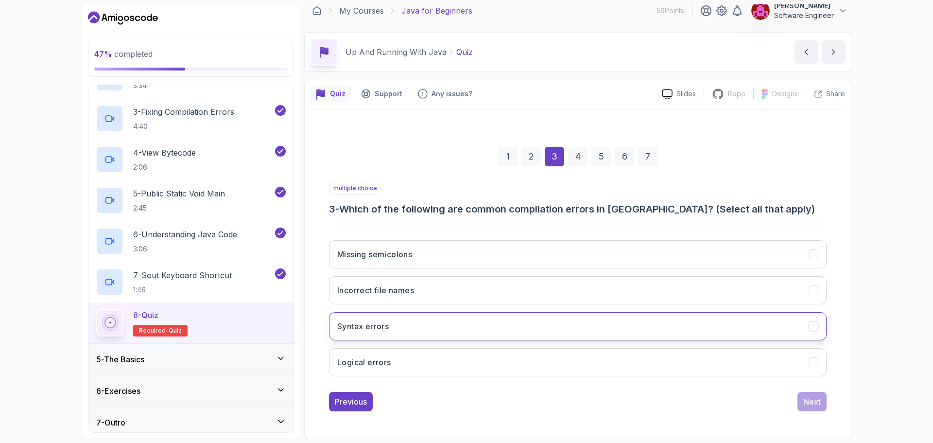
click at [387, 326] on h3 "Syntax errors" at bounding box center [363, 326] width 52 height 12
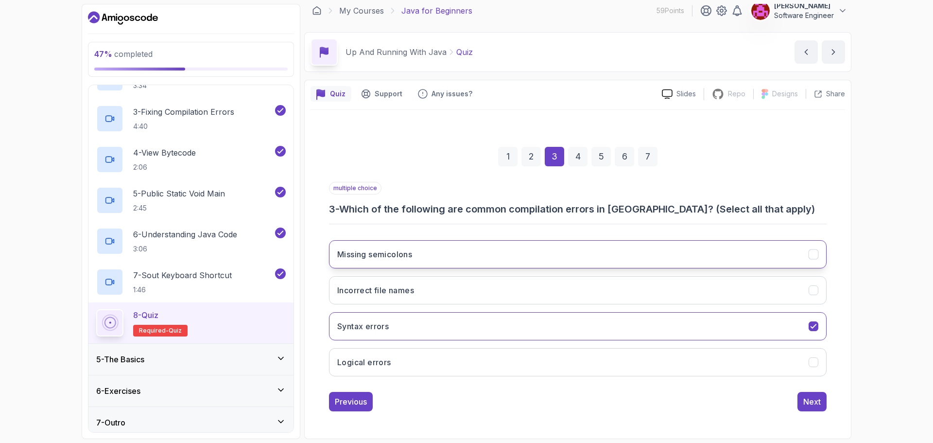
click at [386, 256] on h3 "Missing semicolons" at bounding box center [374, 254] width 75 height 12
click at [810, 402] on div "Next" at bounding box center [811, 402] width 17 height 12
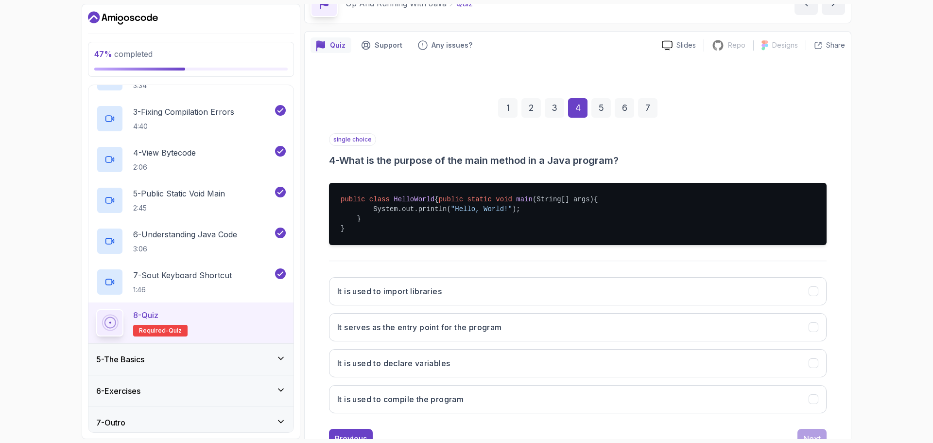
scroll to position [102, 0]
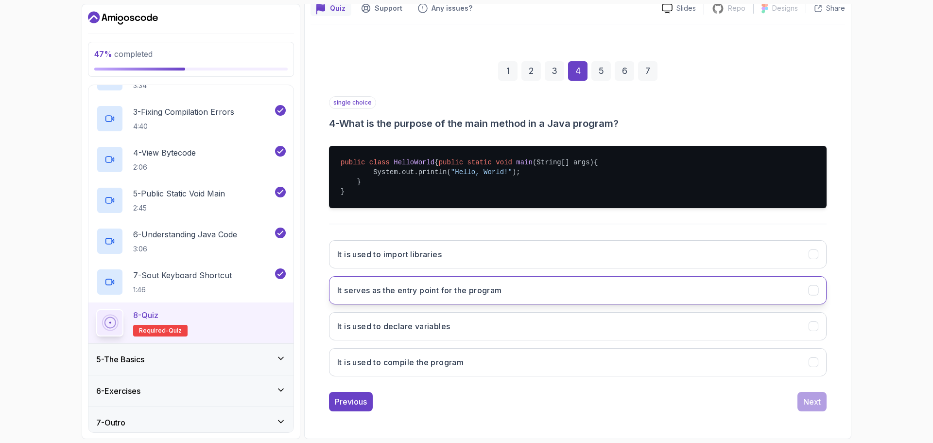
click at [478, 284] on h3 "It serves as the entry point for the program" at bounding box center [419, 290] width 165 height 12
click at [802, 404] on button "Next" at bounding box center [811, 401] width 29 height 19
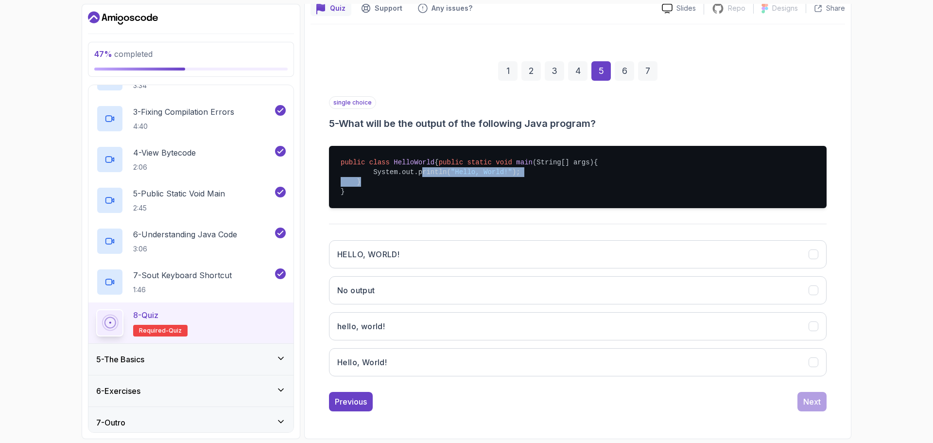
drag, startPoint x: 412, startPoint y: 173, endPoint x: 589, endPoint y: 177, distance: 177.4
click at [589, 177] on pre "public class HelloWorld { public static void main (String[] args) { System.out.…" at bounding box center [578, 177] width 498 height 62
click at [428, 361] on button "Hello, World!" at bounding box center [578, 362] width 498 height 28
click at [834, 404] on div "1 2 3 4 5 6 7 single choice 5 - What will be the output of the following Java p…" at bounding box center [577, 228] width 534 height 381
click at [818, 400] on div "Next" at bounding box center [811, 402] width 17 height 12
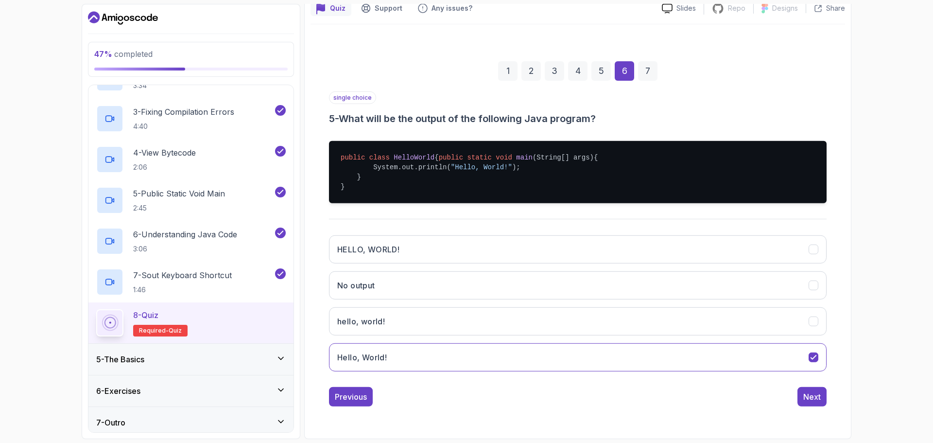
scroll to position [7, 0]
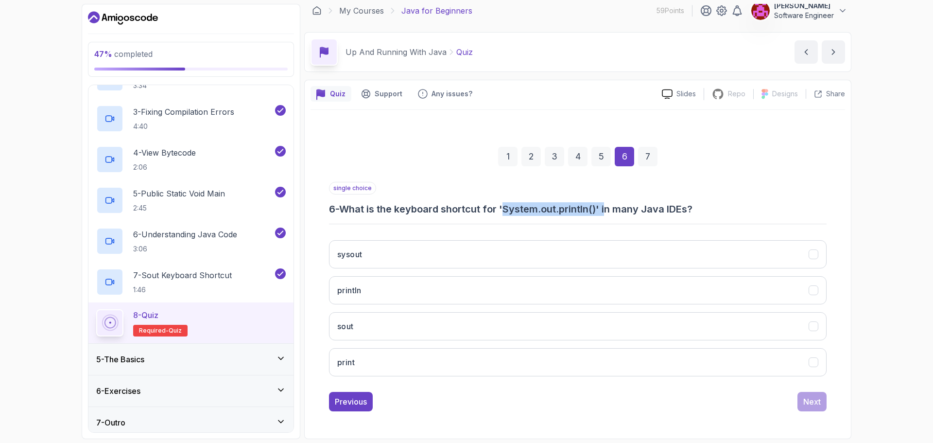
drag, startPoint x: 539, startPoint y: 212, endPoint x: 610, endPoint y: 210, distance: 71.4
click at [610, 210] on h3 "6 - What is the keyboard shortcut for 'System.out.println()' in many Java IDEs?" at bounding box center [578, 209] width 498 height 14
drag, startPoint x: 474, startPoint y: 328, endPoint x: 719, endPoint y: 386, distance: 251.3
click at [485, 330] on button "sout" at bounding box center [578, 326] width 498 height 28
click at [812, 405] on div "Next" at bounding box center [811, 402] width 17 height 12
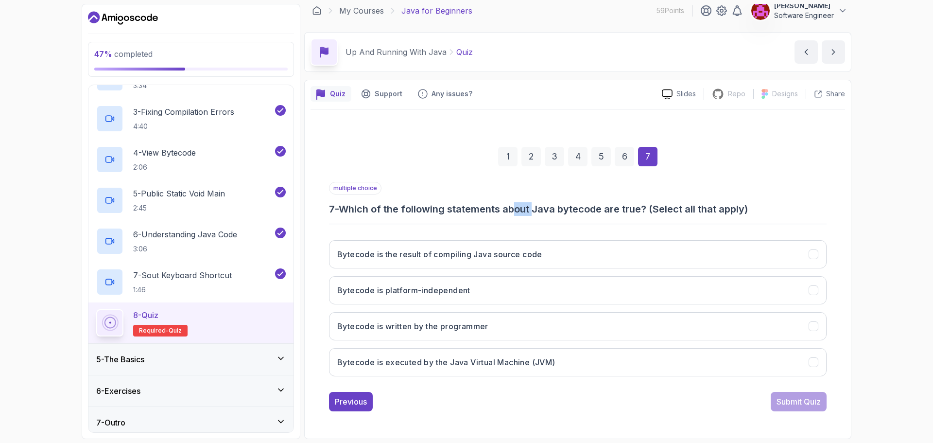
drag, startPoint x: 520, startPoint y: 210, endPoint x: 551, endPoint y: 209, distance: 31.1
click at [540, 211] on h3 "7 - Which of the following statements about Java bytecode are true? (Select all…" at bounding box center [578, 209] width 498 height 14
click at [553, 209] on h3 "7 - Which of the following statements about Java bytecode are true? (Select all…" at bounding box center [578, 209] width 498 height 14
drag, startPoint x: 516, startPoint y: 209, endPoint x: 629, endPoint y: 211, distance: 113.2
click at [629, 211] on h3 "7 - Which of the following statements about Java bytecode are true? (Select all…" at bounding box center [578, 209] width 498 height 14
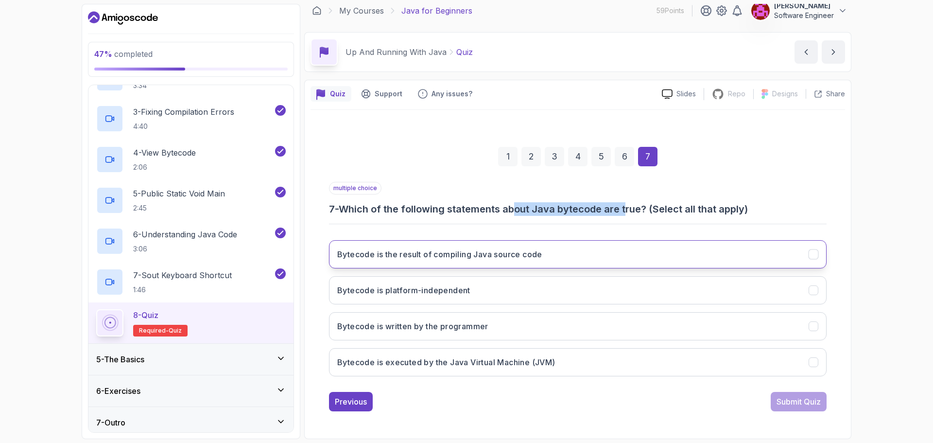
click at [649, 257] on button "Bytecode is the result of compiling Java source code" at bounding box center [578, 254] width 498 height 28
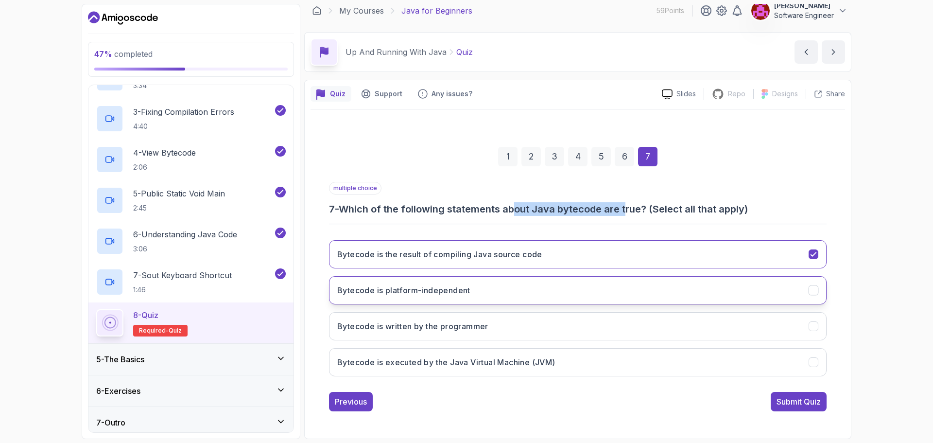
click at [492, 297] on button "Bytecode is platform-independent" at bounding box center [578, 290] width 498 height 28
click at [700, 364] on button "Bytecode is executed by the Java Virtual Machine (JVM)" at bounding box center [578, 362] width 498 height 28
click at [788, 396] on div "Submit Quiz" at bounding box center [798, 402] width 44 height 12
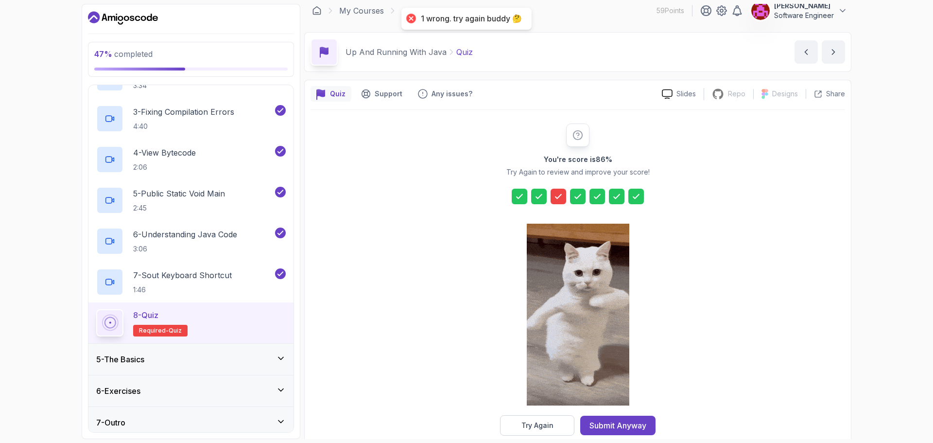
click at [559, 196] on icon at bounding box center [558, 196] width 10 height 10
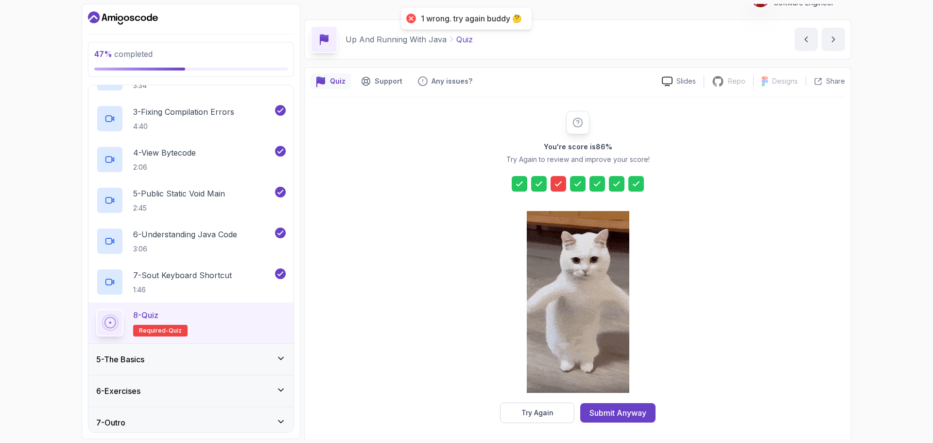
scroll to position [23, 0]
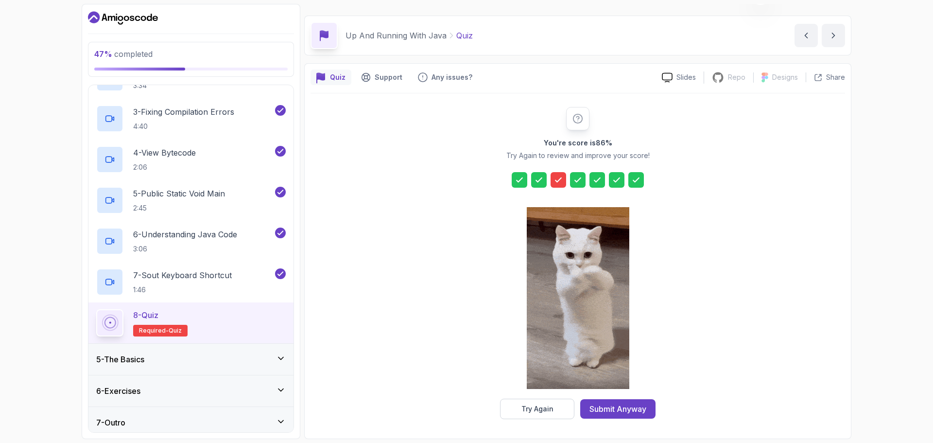
drag, startPoint x: 518, startPoint y: 178, endPoint x: 540, endPoint y: 181, distance: 22.5
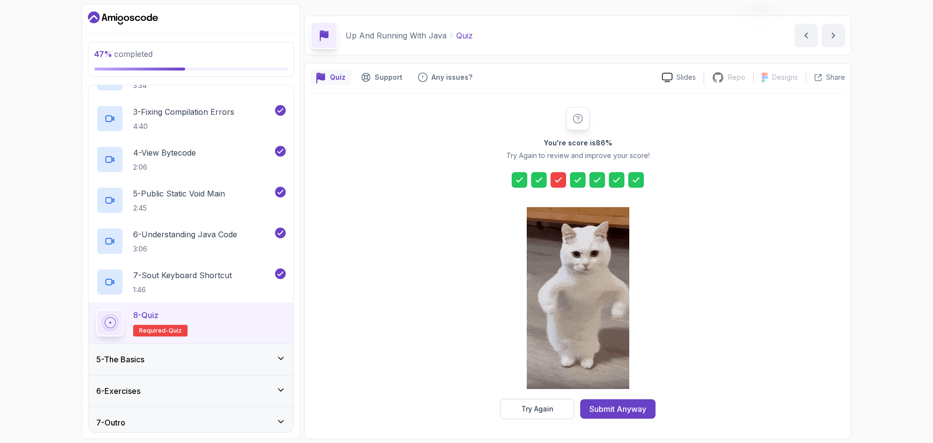
click at [524, 180] on div at bounding box center [520, 180] width 16 height 16
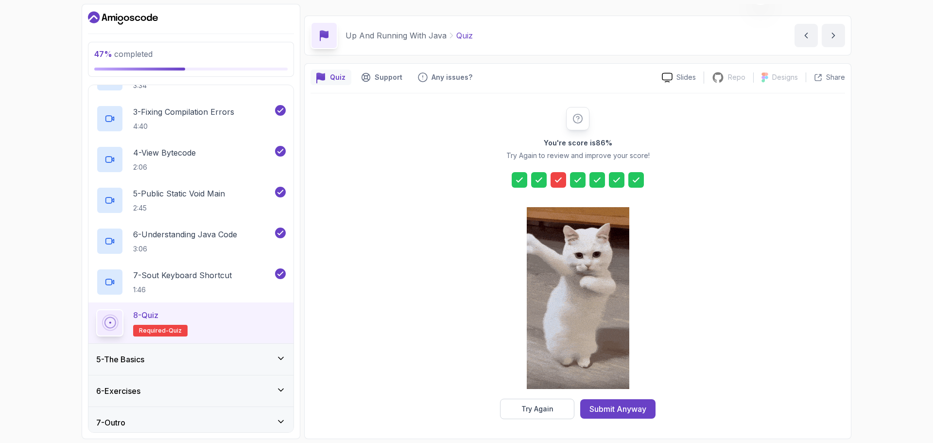
drag, startPoint x: 540, startPoint y: 181, endPoint x: 546, endPoint y: 183, distance: 5.7
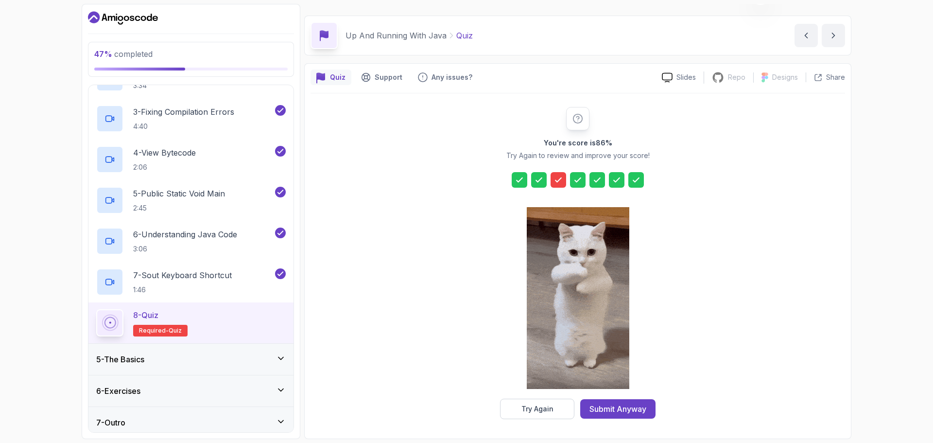
click at [542, 181] on icon at bounding box center [539, 180] width 10 height 10
click at [555, 179] on icon at bounding box center [558, 180] width 10 height 10
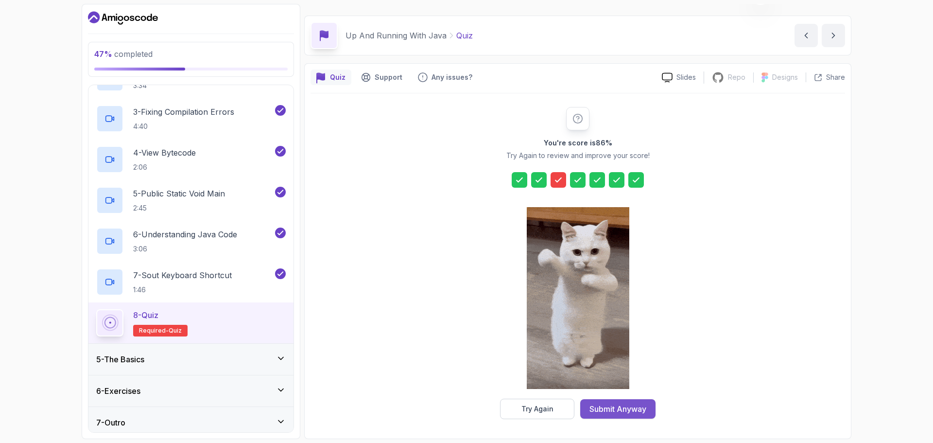
click at [624, 406] on div "Submit Anyway" at bounding box center [617, 409] width 57 height 12
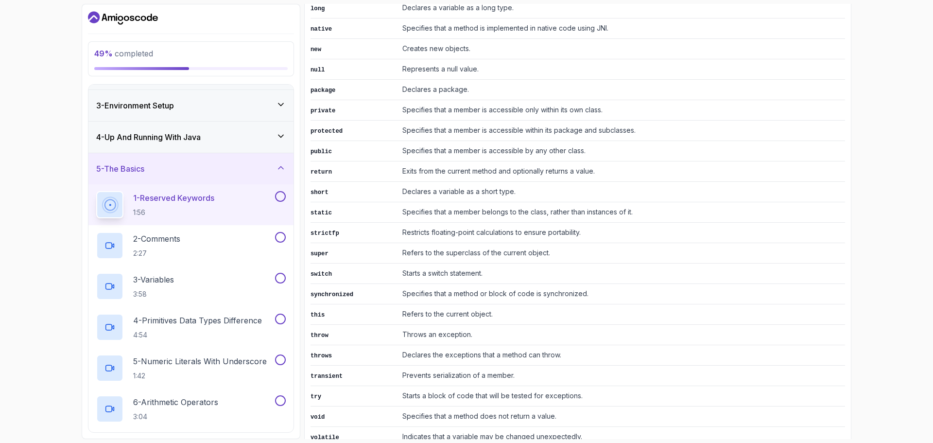
scroll to position [1111, 0]
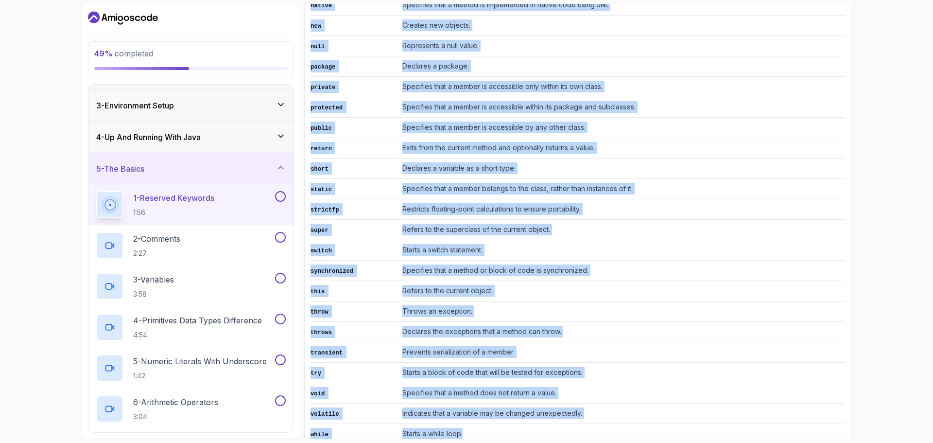
drag, startPoint x: 334, startPoint y: 162, endPoint x: 496, endPoint y: 413, distance: 298.1
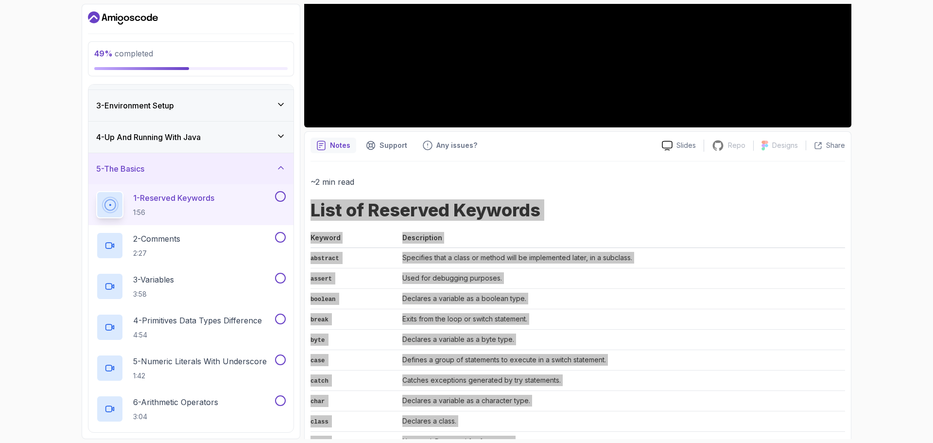
scroll to position [139, 0]
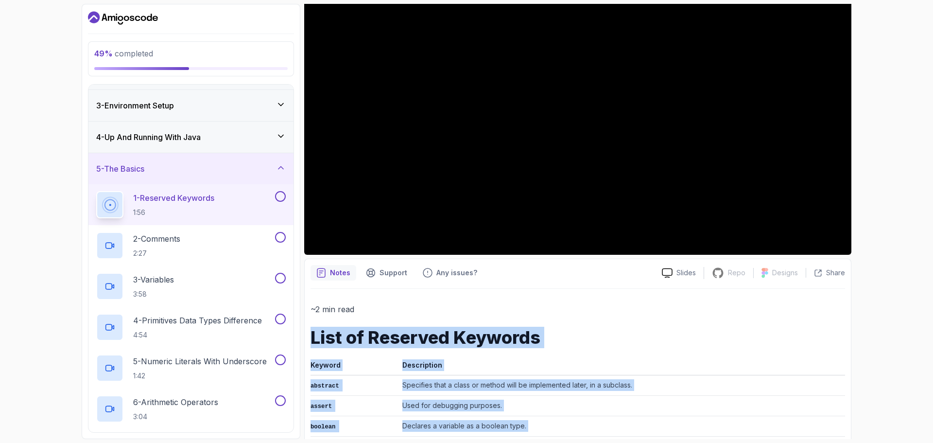
click at [600, 337] on h1 "List of Reserved Keywords" at bounding box center [577, 336] width 534 height 19
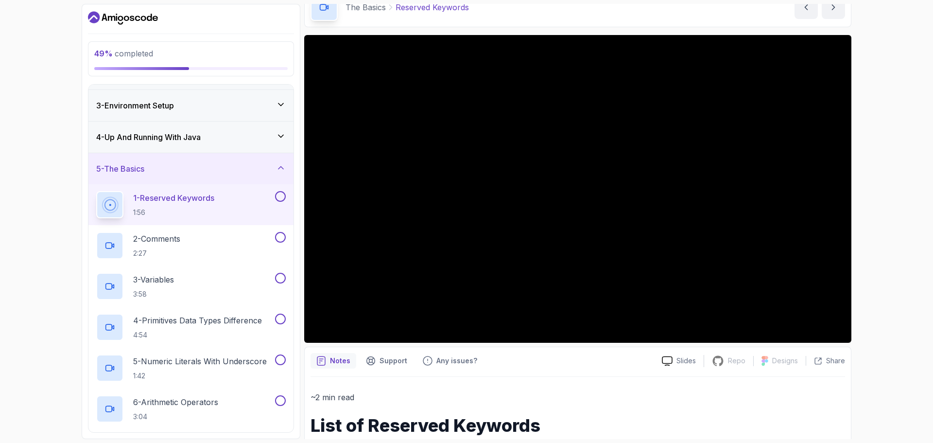
scroll to position [42, 0]
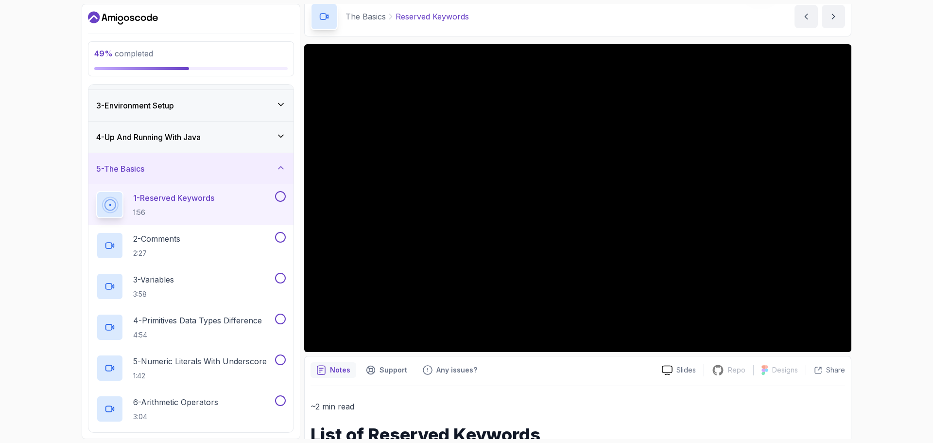
click at [279, 197] on button at bounding box center [280, 196] width 11 height 11
click at [199, 245] on div "2 - Comments 2:27" at bounding box center [184, 245] width 177 height 27
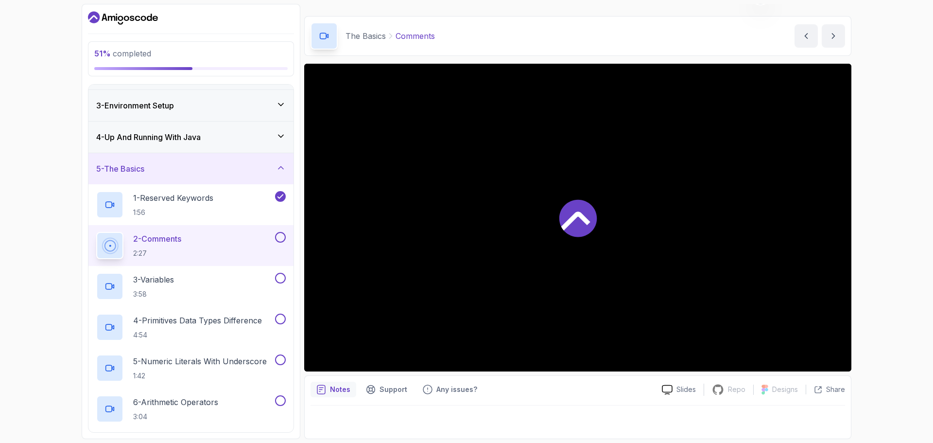
scroll to position [23, 0]
click at [278, 238] on button at bounding box center [280, 237] width 11 height 11
click at [171, 301] on div "3 - Variables 3:58" at bounding box center [190, 286] width 205 height 41
click at [216, 282] on div "3 - Variables 3:58" at bounding box center [184, 286] width 177 height 27
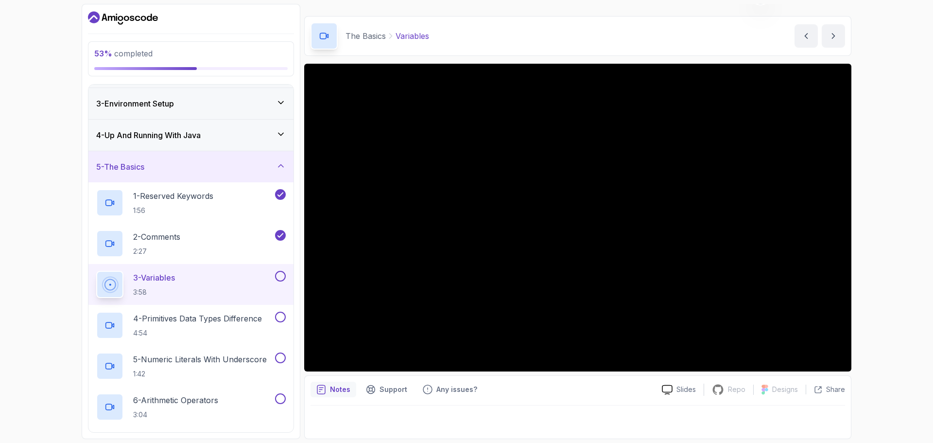
scroll to position [58, 0]
